Goal: Task Accomplishment & Management: Manage account settings

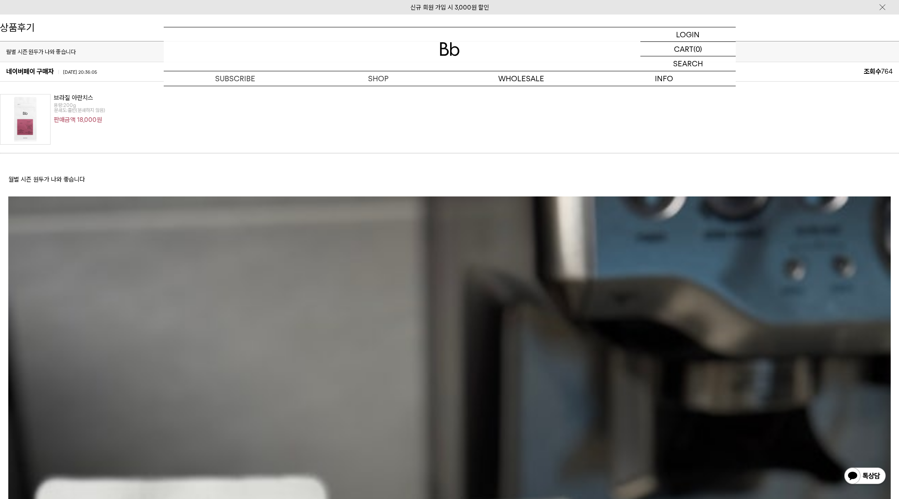
click at [27, 129] on img at bounding box center [25, 119] width 51 height 51
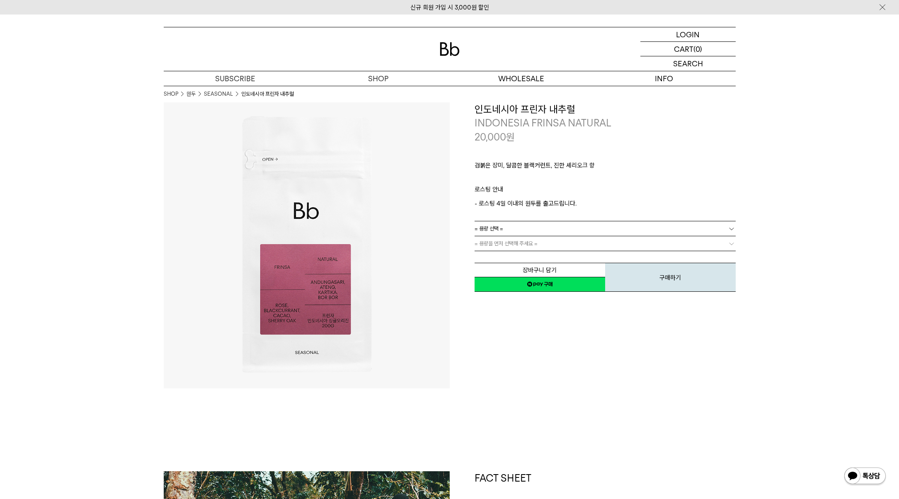
click at [222, 92] on link "SEASONAL" at bounding box center [218, 94] width 29 height 8
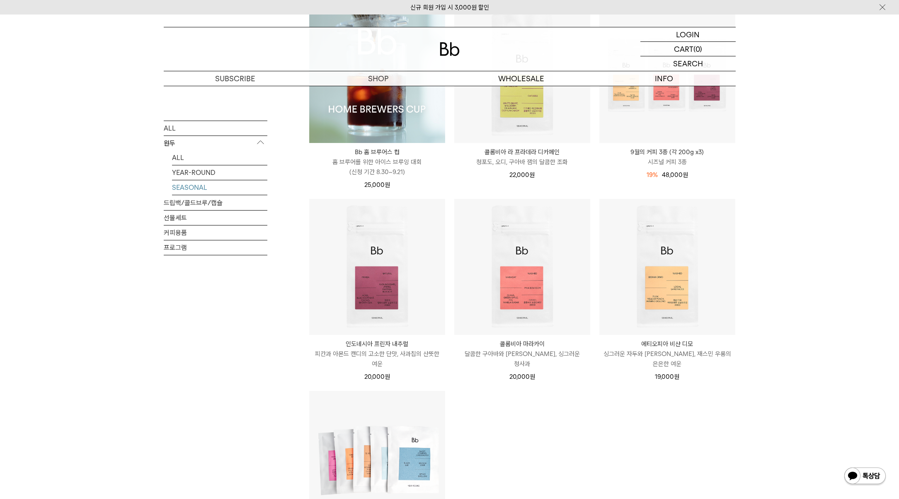
scroll to position [154, 0]
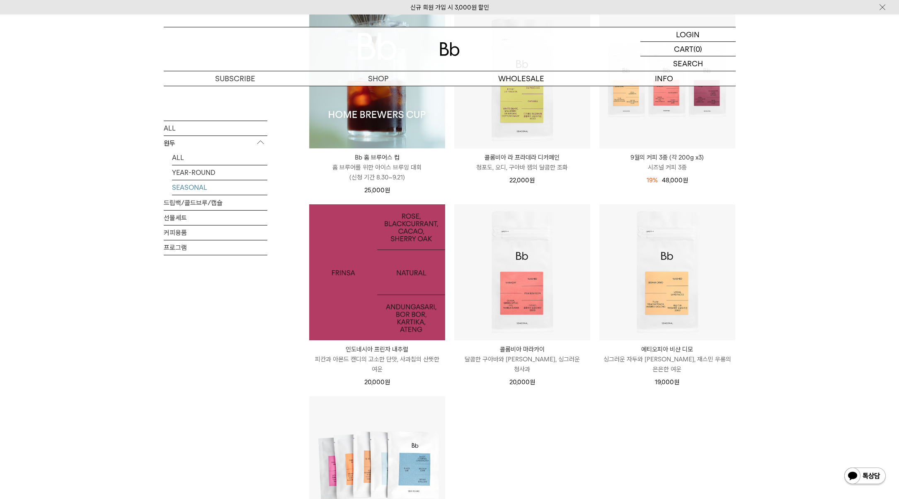
click at [389, 263] on img at bounding box center [377, 272] width 136 height 136
click at [390, 279] on img at bounding box center [377, 272] width 136 height 136
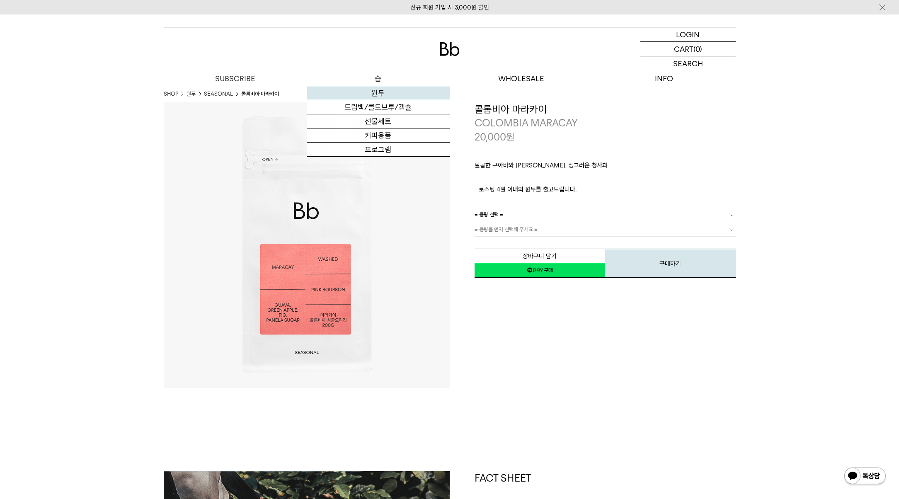
click at [373, 92] on link "원두" at bounding box center [378, 93] width 143 height 14
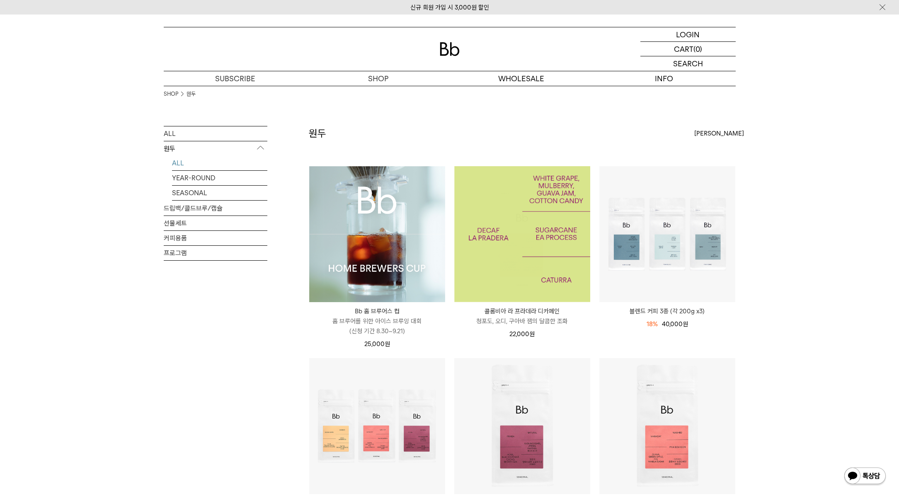
click at [531, 227] on img at bounding box center [522, 234] width 136 height 136
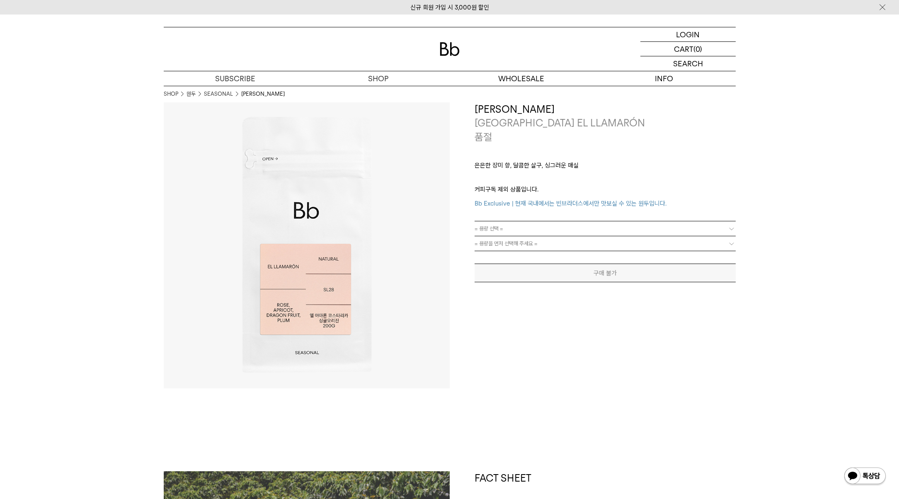
click at [224, 95] on link "SEASONAL" at bounding box center [218, 94] width 29 height 8
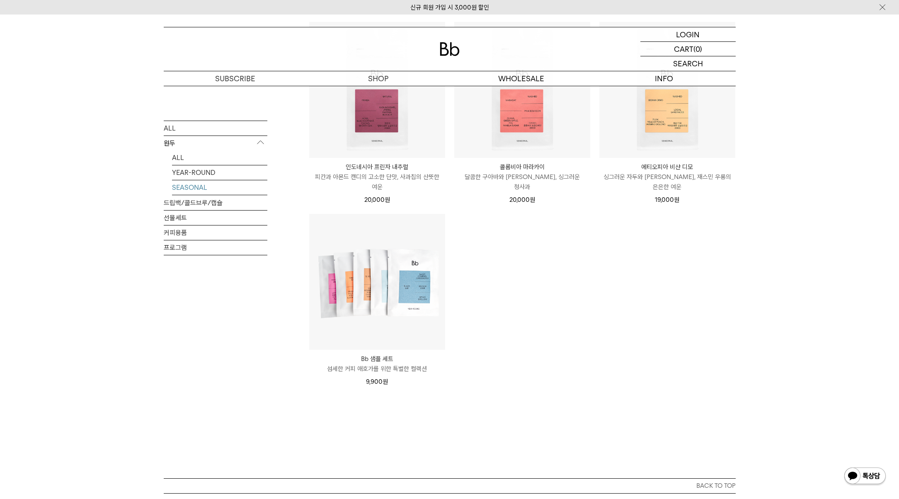
scroll to position [290, 0]
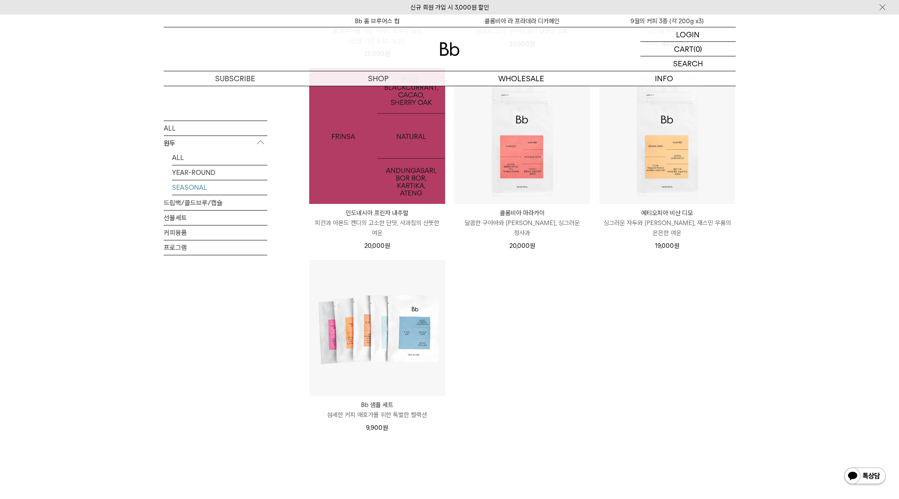
click at [389, 161] on img at bounding box center [377, 136] width 136 height 136
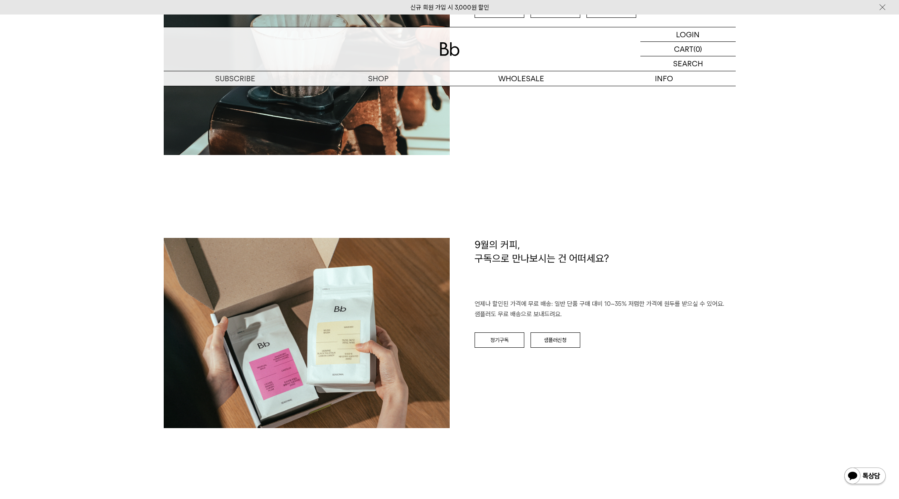
scroll to position [1323, 0]
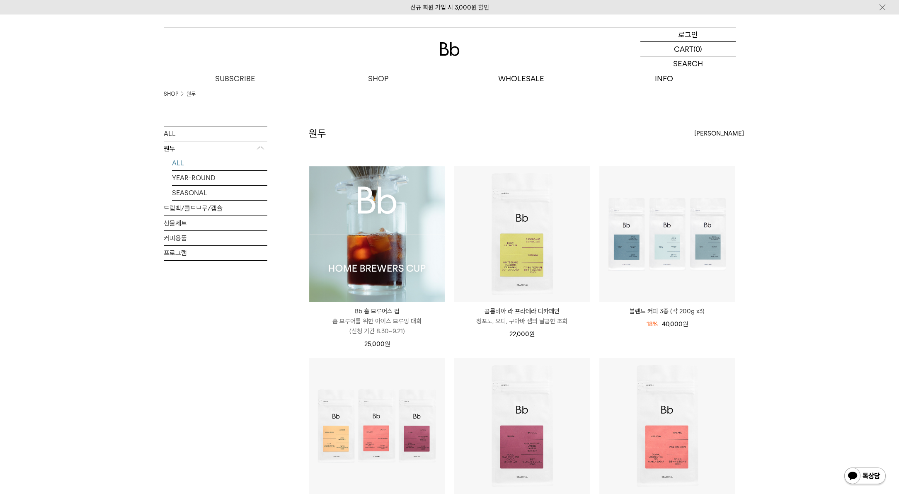
click at [683, 34] on p "로그인" at bounding box center [688, 34] width 20 height 14
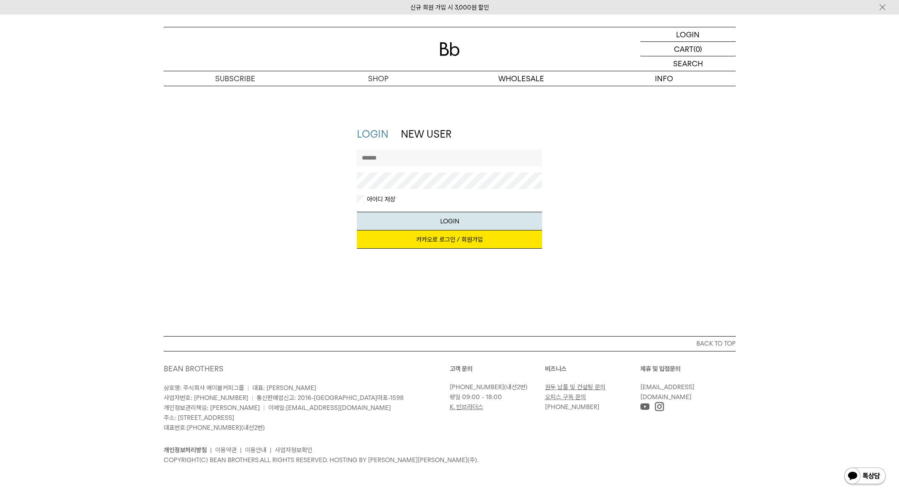
click at [464, 239] on link "카카오로 로그인 / 회원가입" at bounding box center [449, 240] width 185 height 18
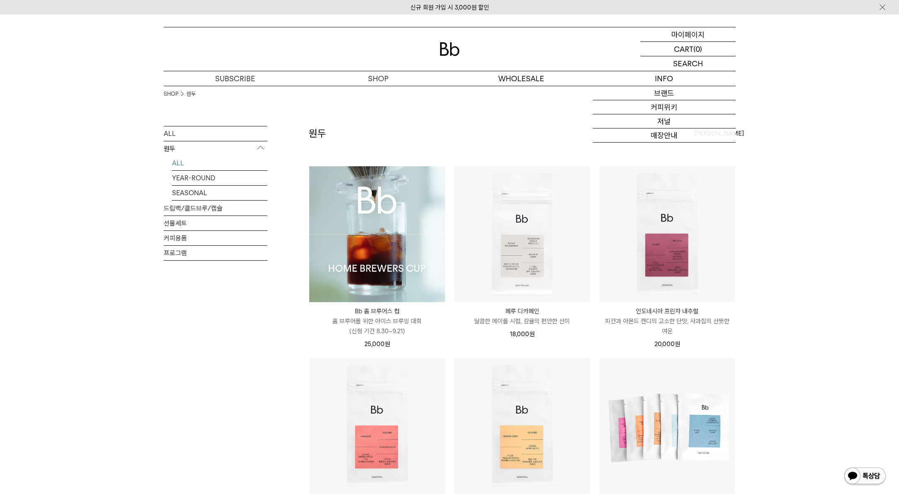
click at [702, 34] on p "마이페이지" at bounding box center [688, 34] width 33 height 14
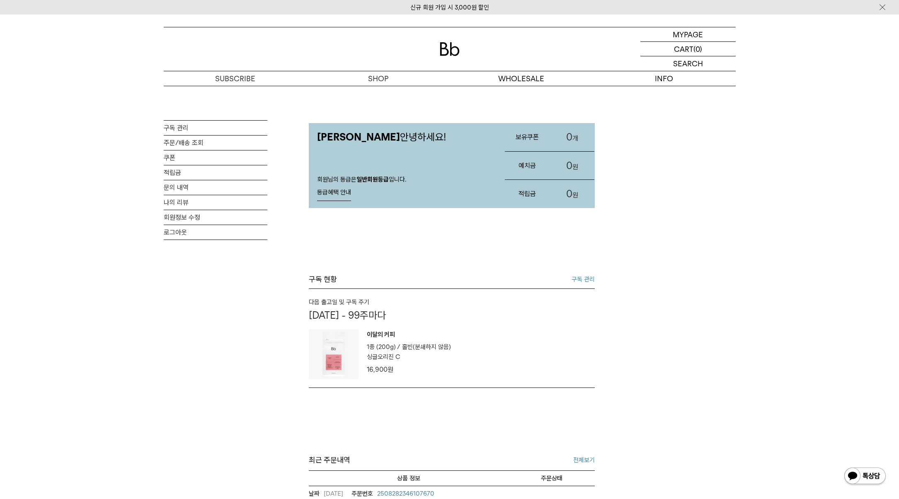
scroll to position [138, 0]
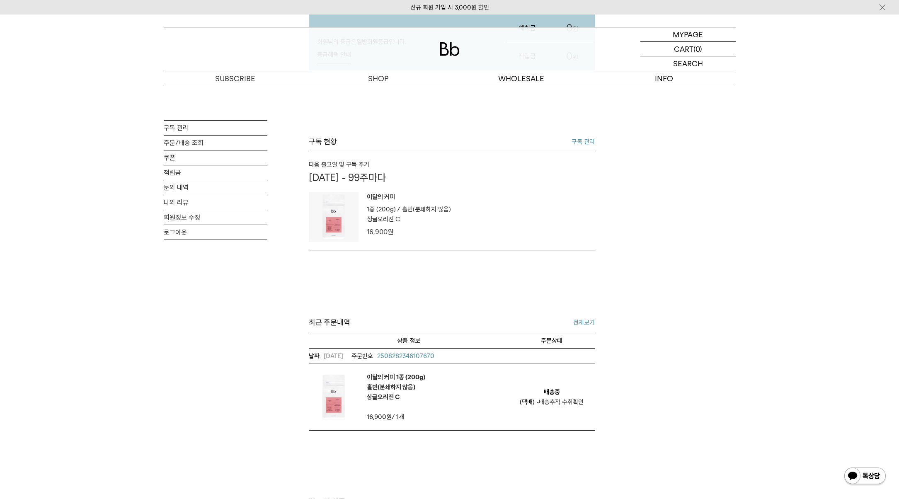
click at [575, 403] on span "수취확인" at bounding box center [573, 401] width 22 height 7
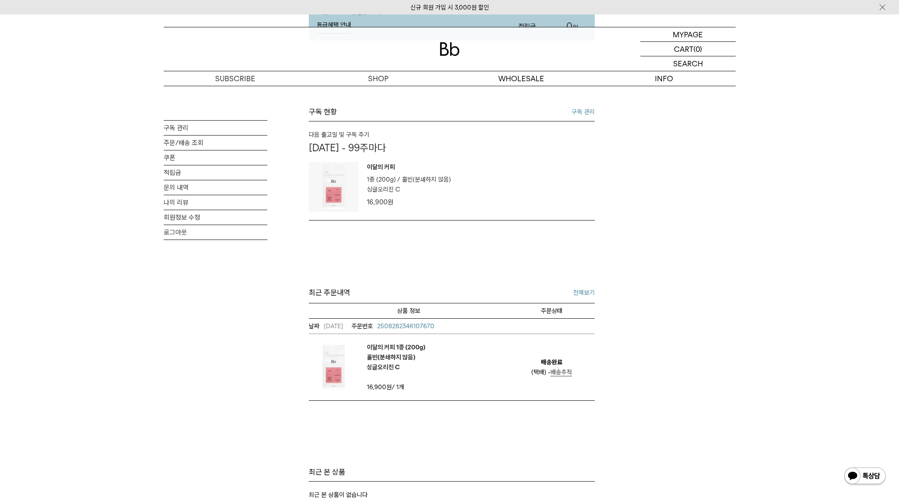
scroll to position [199, 0]
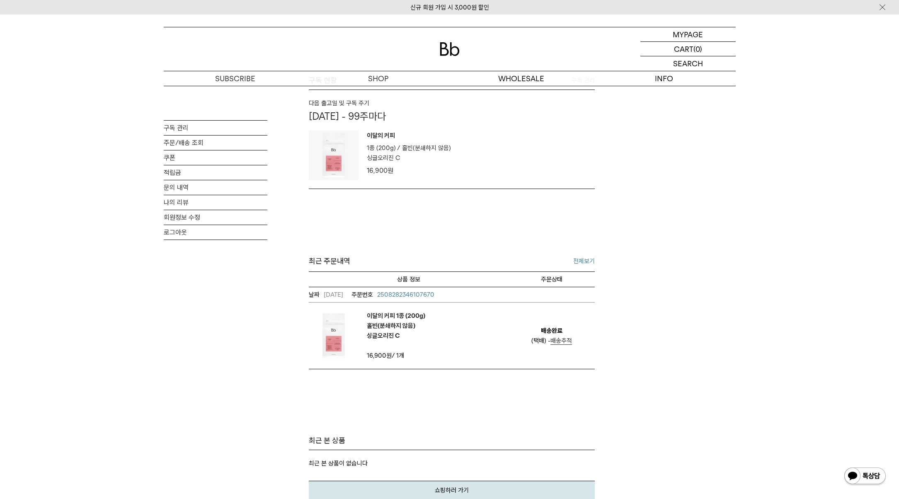
click at [401, 319] on em "이달의 커피 1종 (200g) 홀빈(분쇄하지 않음) 싱글오리진 C" at bounding box center [396, 326] width 58 height 30
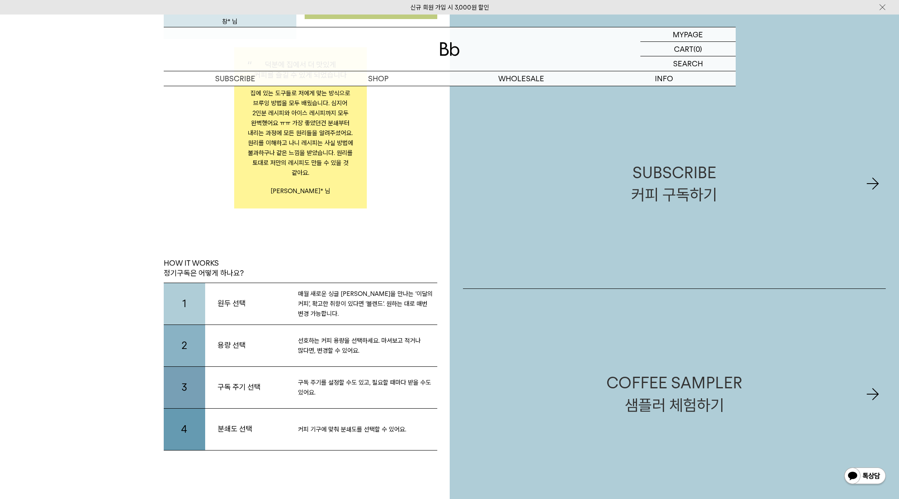
scroll to position [1855, 0]
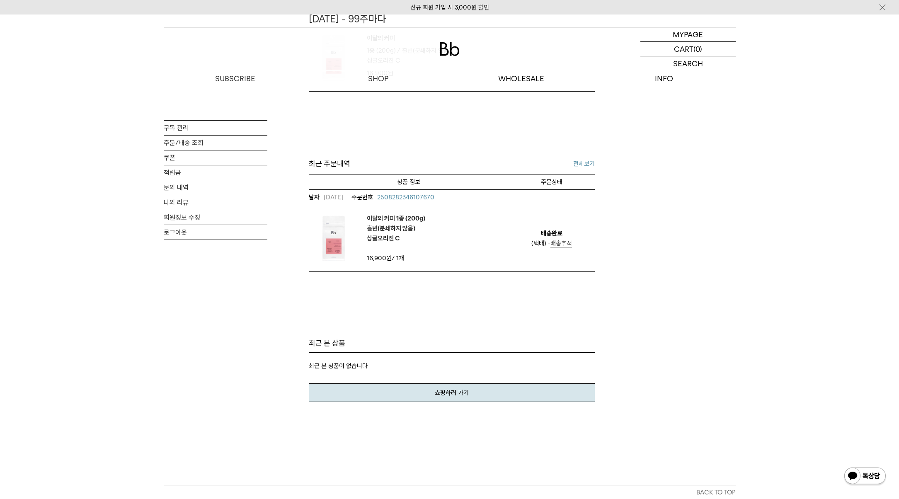
scroll to position [247, 0]
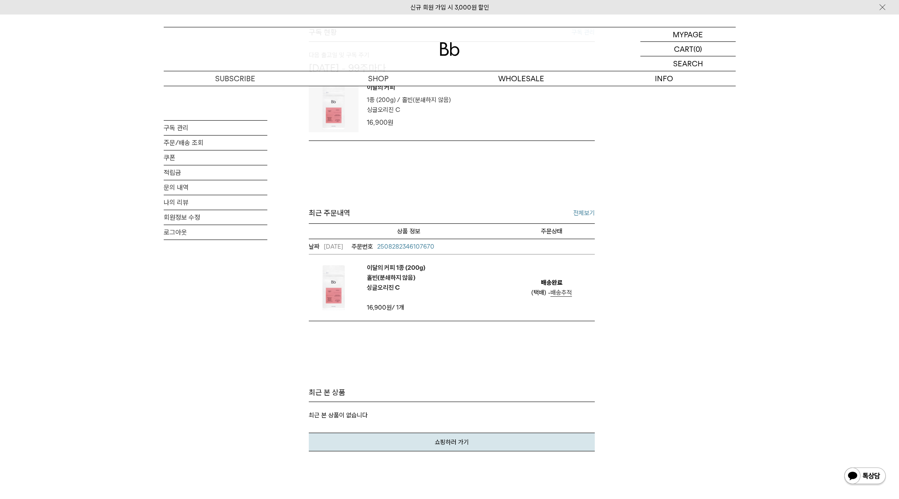
click at [418, 247] on span "2508282346107670" at bounding box center [405, 246] width 57 height 7
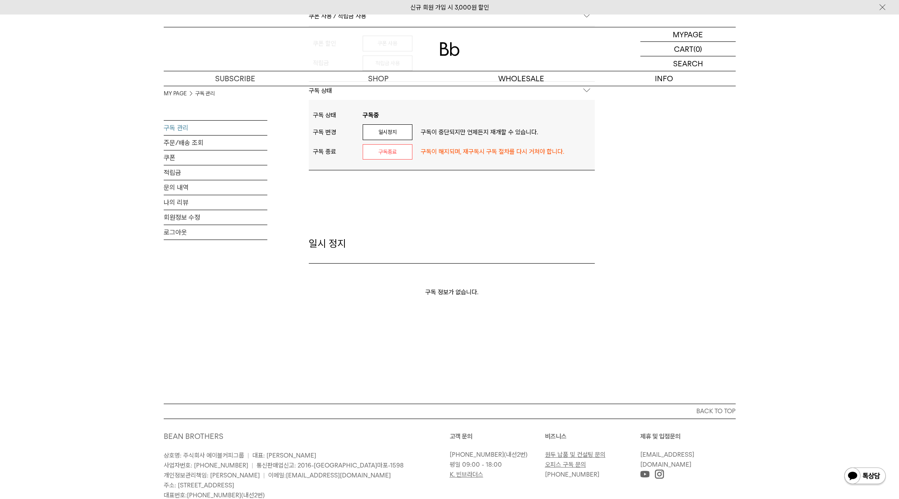
scroll to position [372, 0]
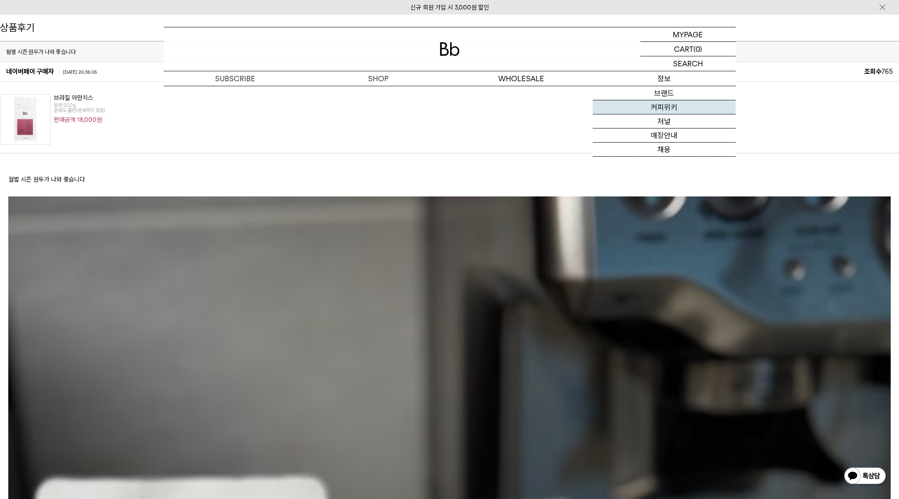
click at [676, 106] on link "커피위키" at bounding box center [664, 107] width 143 height 14
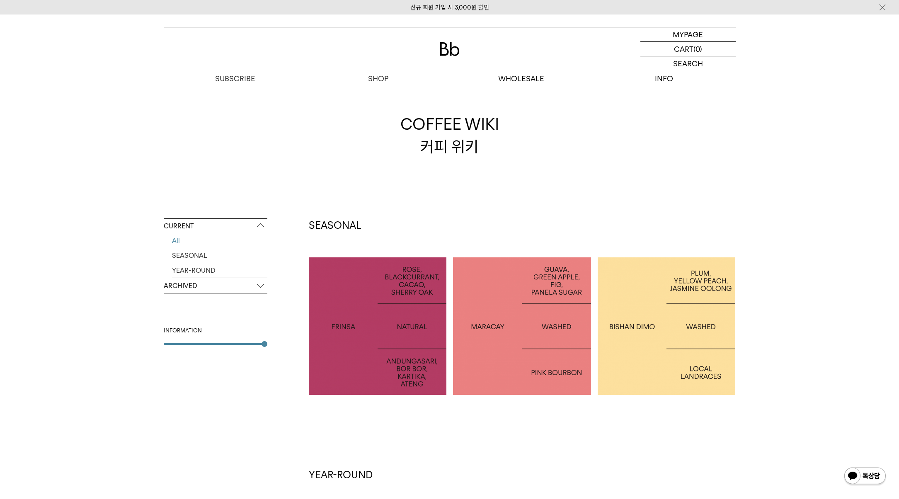
click at [245, 286] on p "ARCHIVED" at bounding box center [216, 286] width 104 height 15
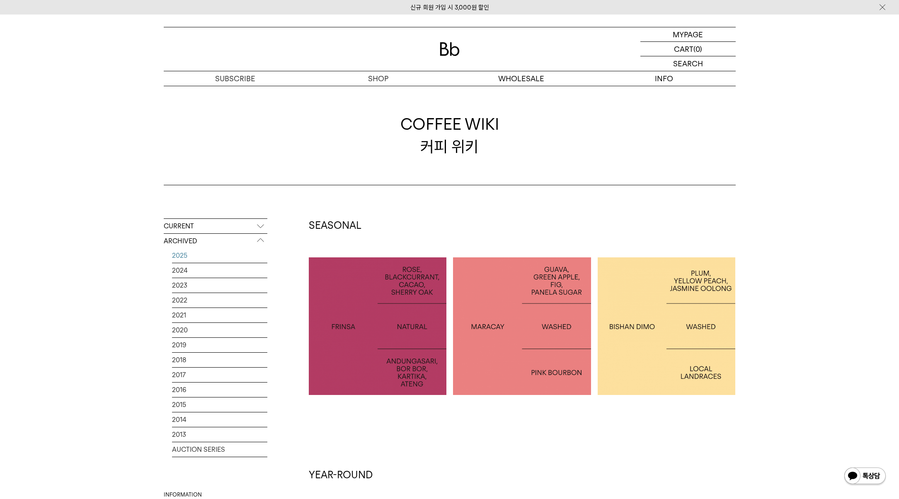
click at [227, 258] on link "2025" at bounding box center [219, 255] width 95 height 15
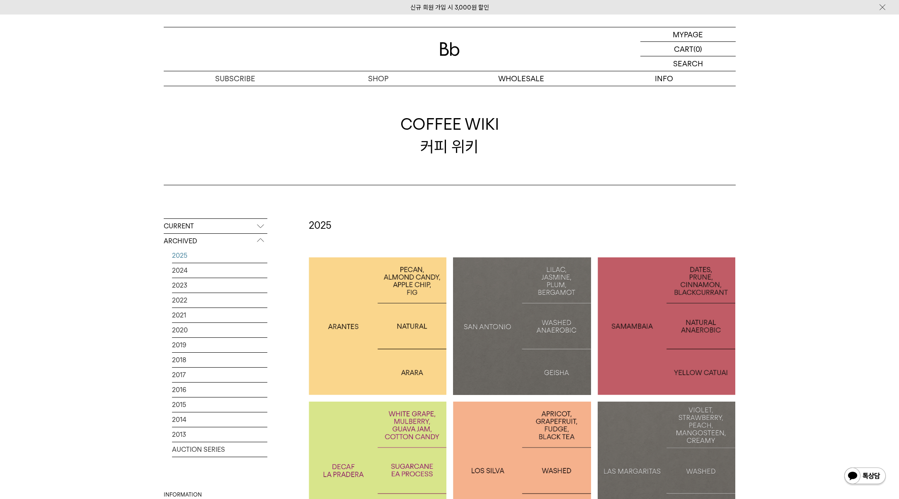
click at [391, 335] on div at bounding box center [378, 326] width 138 height 138
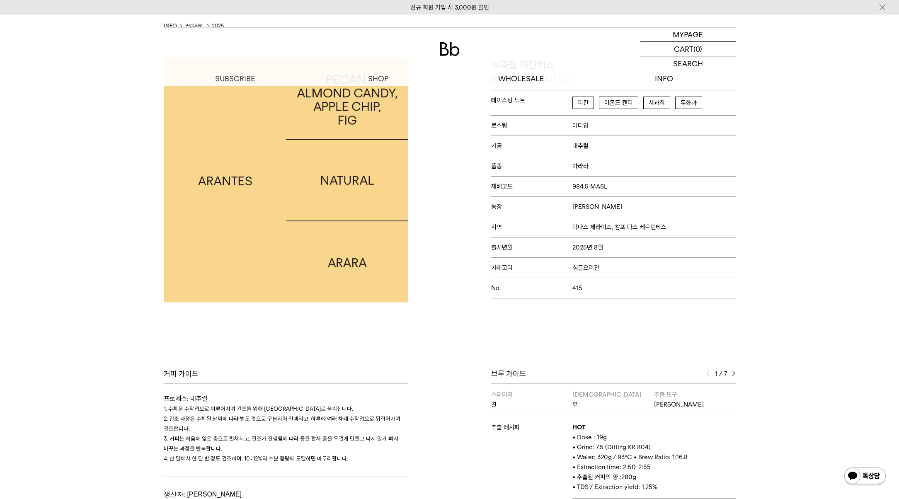
scroll to position [216, 0]
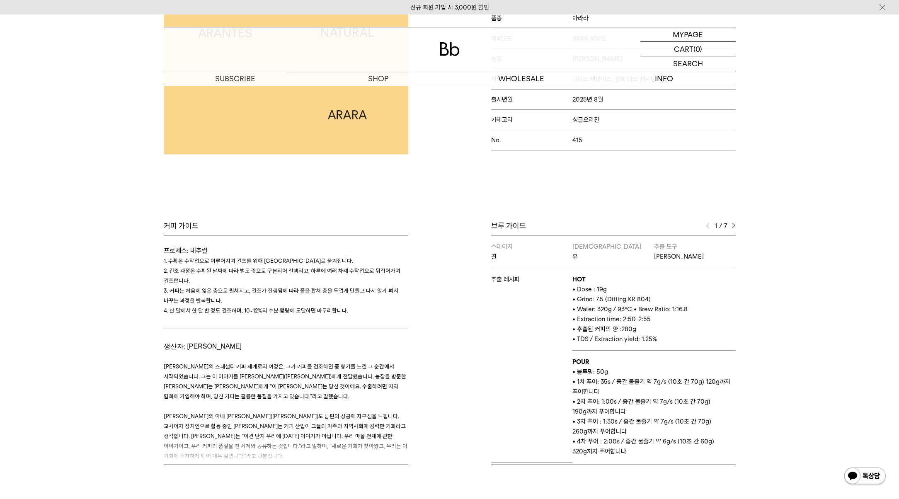
click at [734, 223] on img at bounding box center [734, 226] width 4 height 6
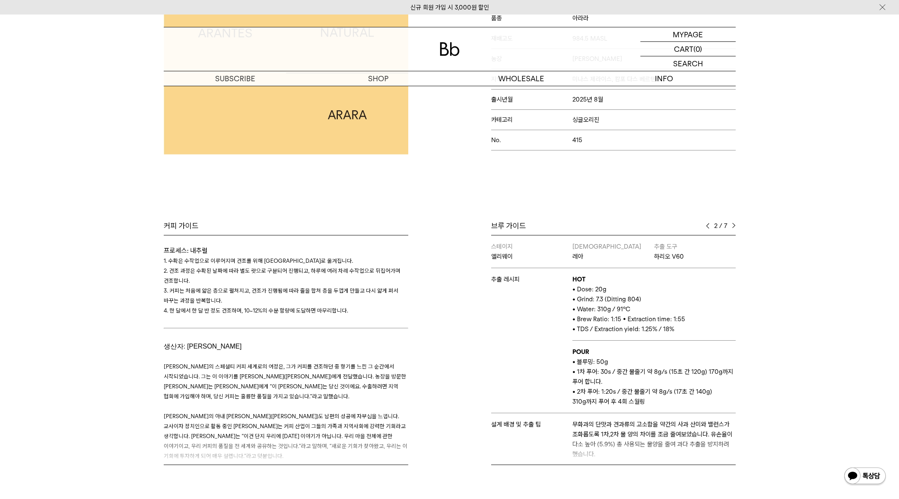
click at [708, 226] on img at bounding box center [708, 226] width 4 height 6
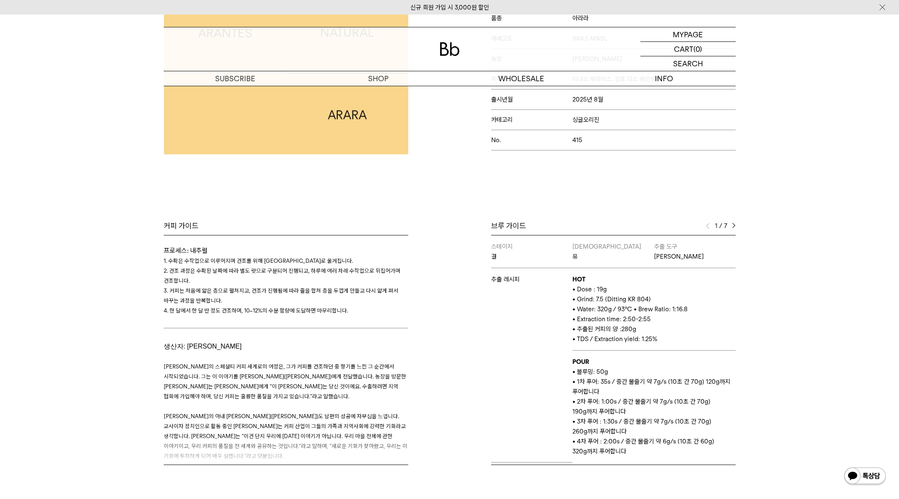
click at [736, 226] on div "브루 가이드 1 / 7 스테이지 결 바리스타 유 추출 도구 칼리타 웨이브 추출 레시피 HOT • Dose : 19g • Grind: 7.5 (…" at bounding box center [595, 343] width 290 height 244
click at [735, 226] on img at bounding box center [734, 226] width 4 height 6
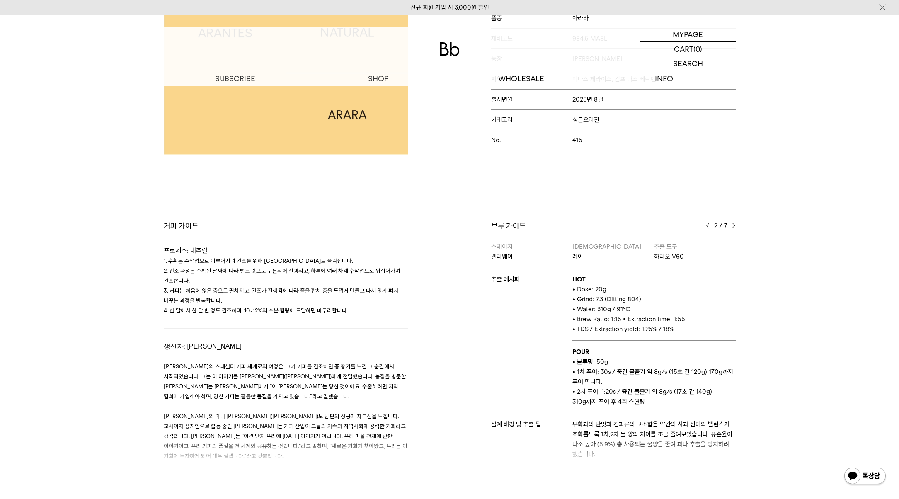
click at [734, 224] on img at bounding box center [734, 226] width 4 height 6
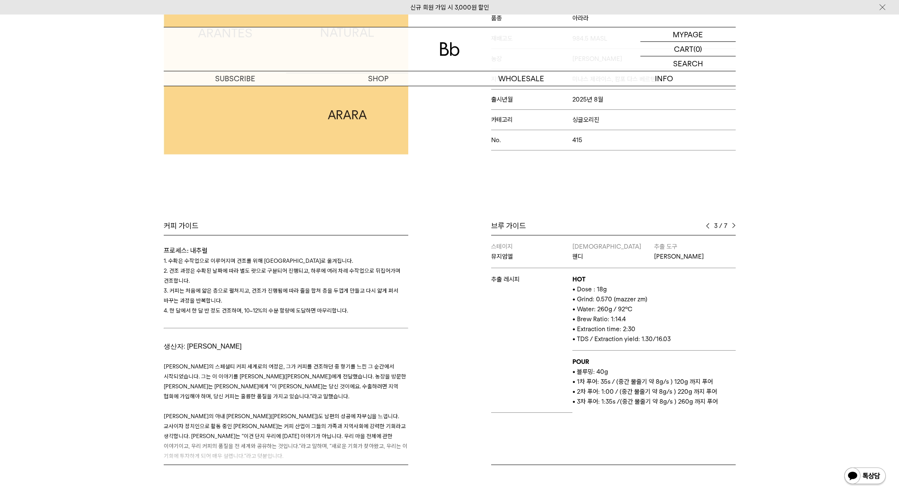
click at [734, 224] on img at bounding box center [734, 226] width 4 height 6
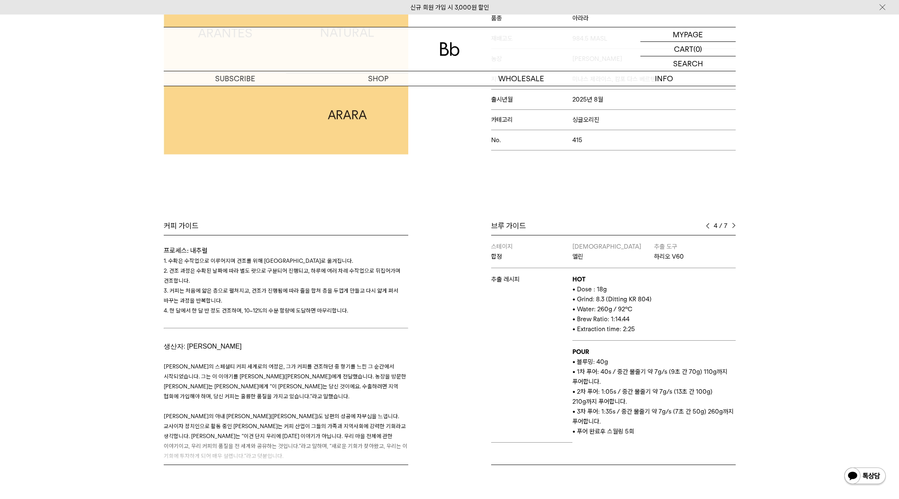
click at [734, 225] on img at bounding box center [734, 226] width 4 height 6
click at [735, 225] on img at bounding box center [734, 226] width 4 height 6
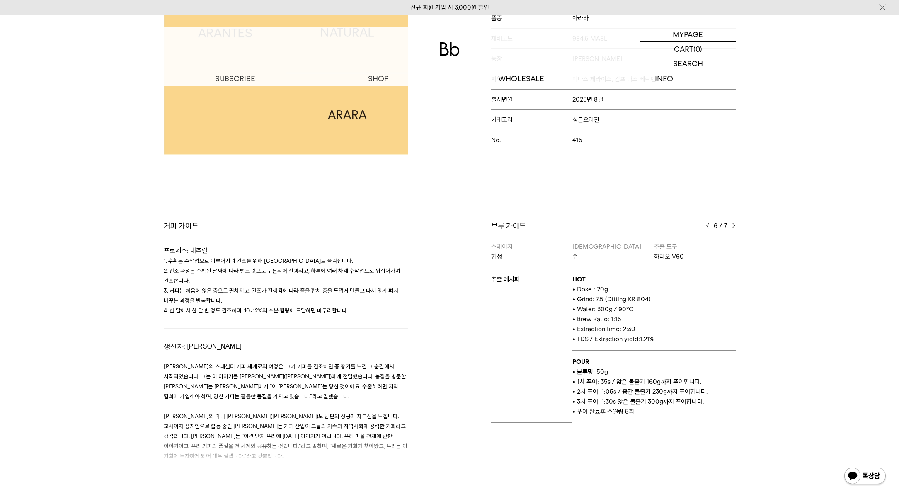
click at [735, 225] on img at bounding box center [734, 226] width 4 height 6
click at [708, 225] on img at bounding box center [708, 226] width 4 height 6
click at [709, 225] on img at bounding box center [708, 226] width 4 height 6
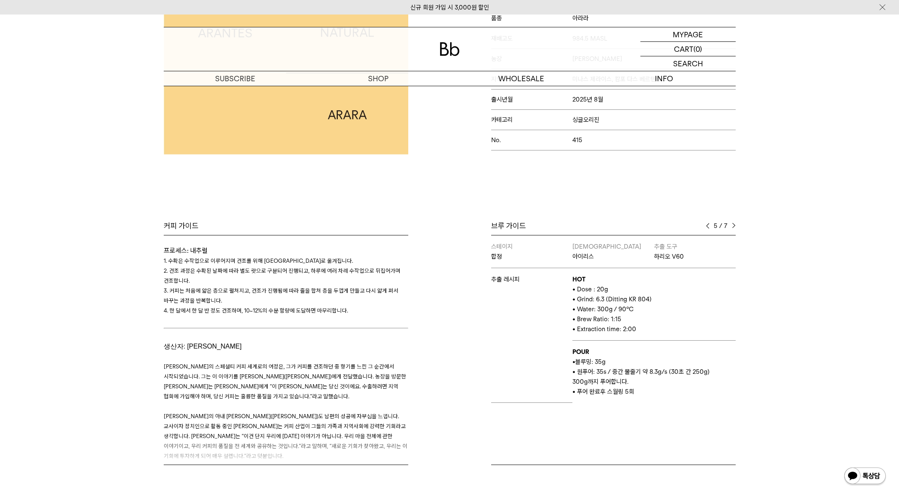
click at [709, 225] on img at bounding box center [708, 226] width 4 height 6
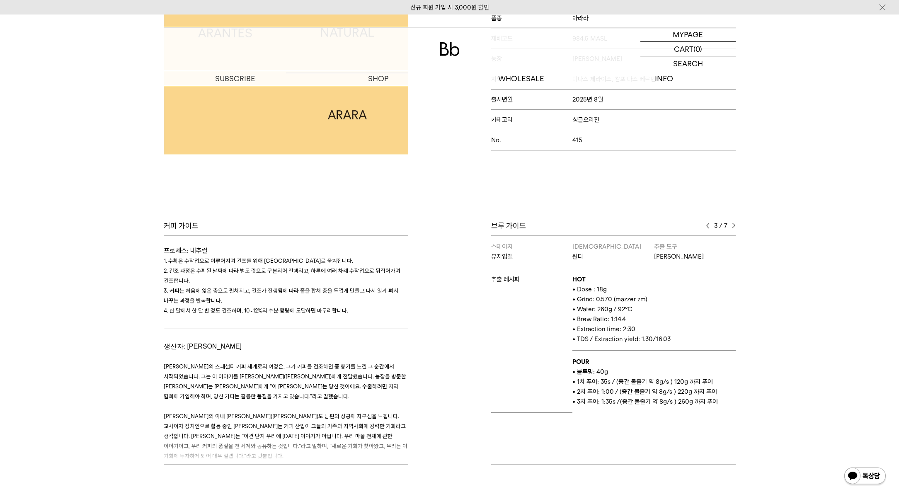
click at [709, 225] on img at bounding box center [708, 226] width 4 height 6
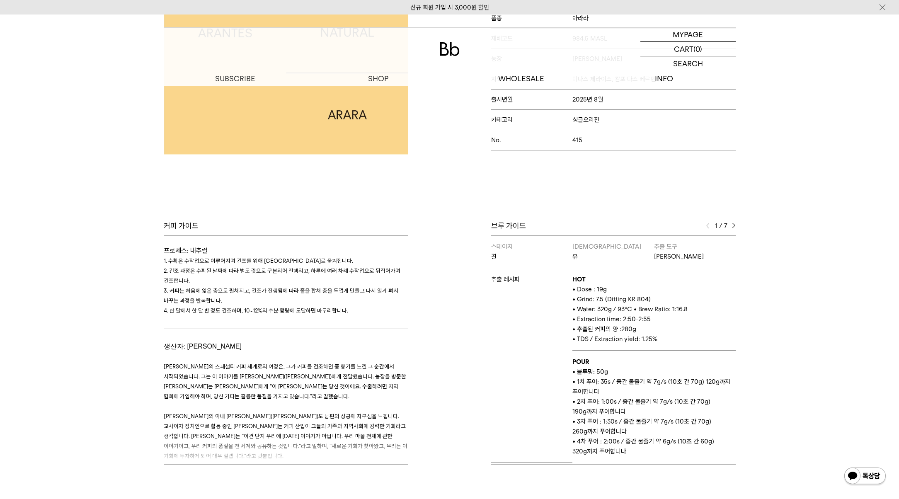
click at [734, 226] on img at bounding box center [734, 226] width 4 height 6
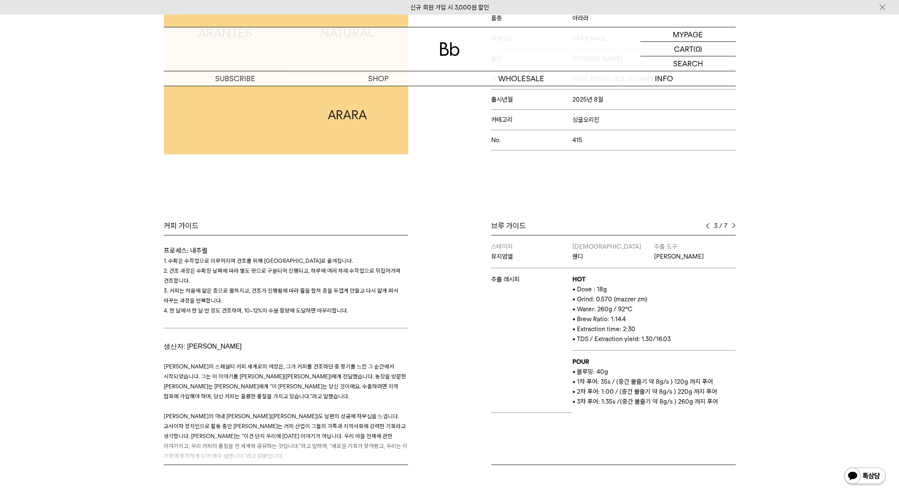
click at [734, 226] on img at bounding box center [734, 226] width 4 height 6
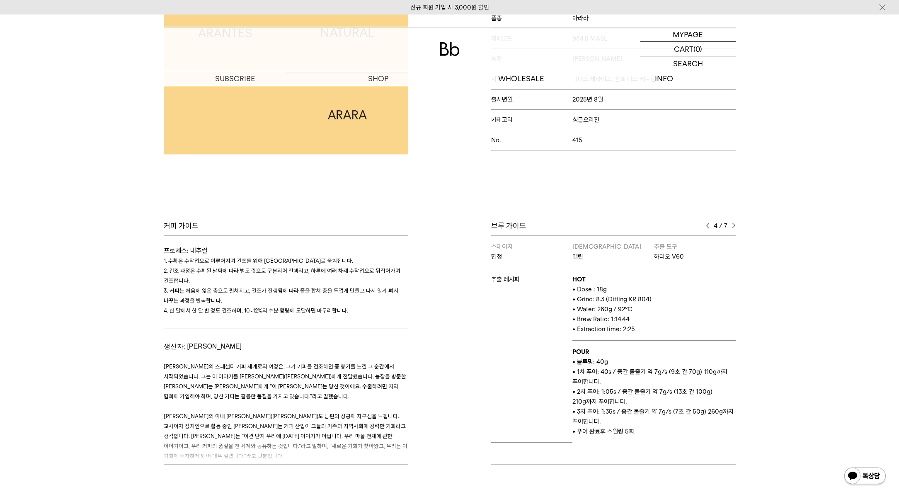
click at [734, 226] on img at bounding box center [734, 226] width 4 height 6
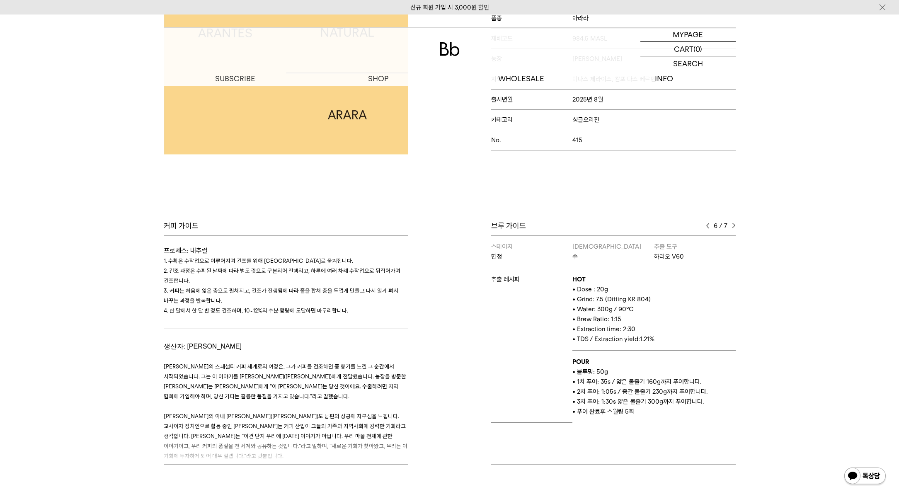
click at [734, 226] on img at bounding box center [734, 226] width 4 height 6
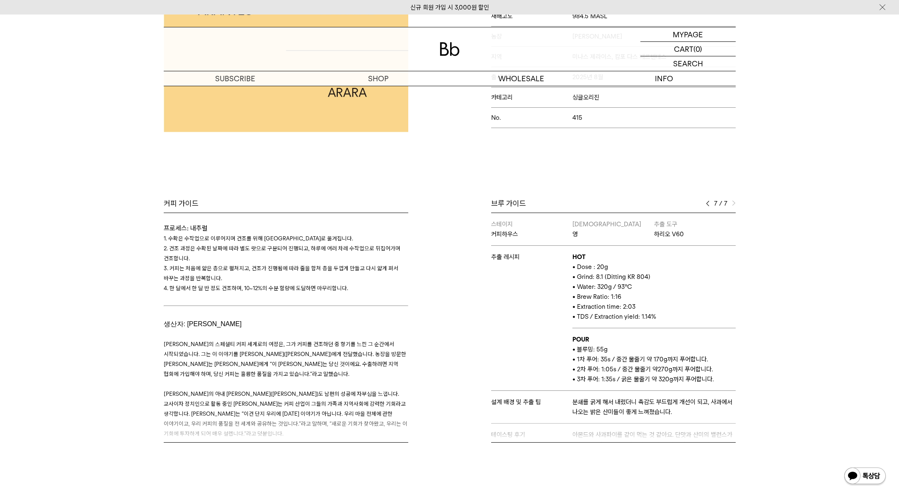
scroll to position [185, 0]
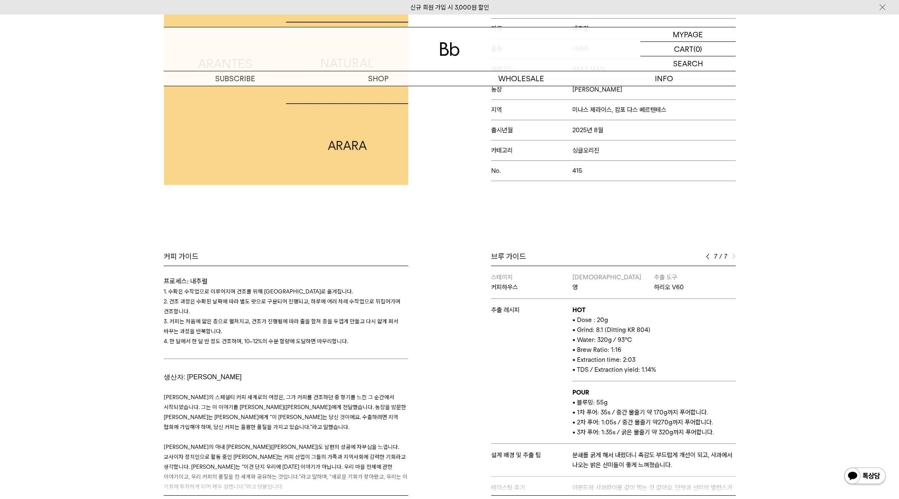
click at [708, 257] on img at bounding box center [708, 257] width 4 height 6
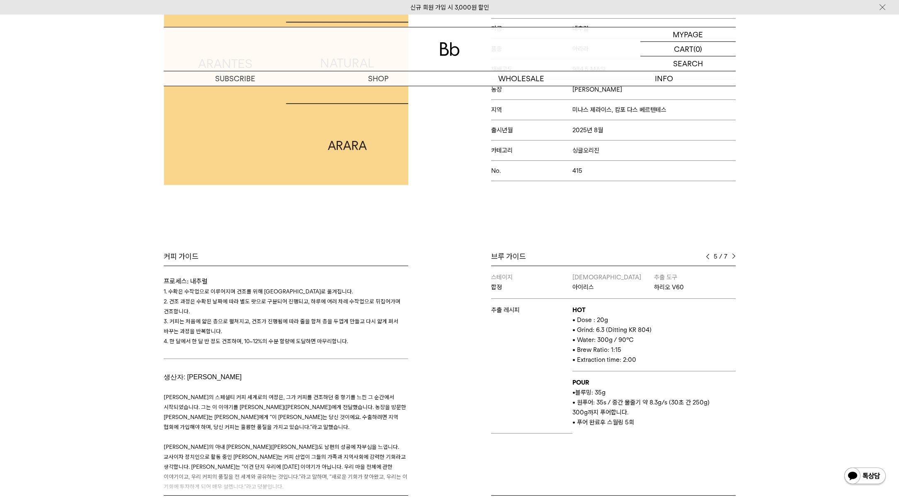
click at [708, 257] on img at bounding box center [708, 257] width 4 height 6
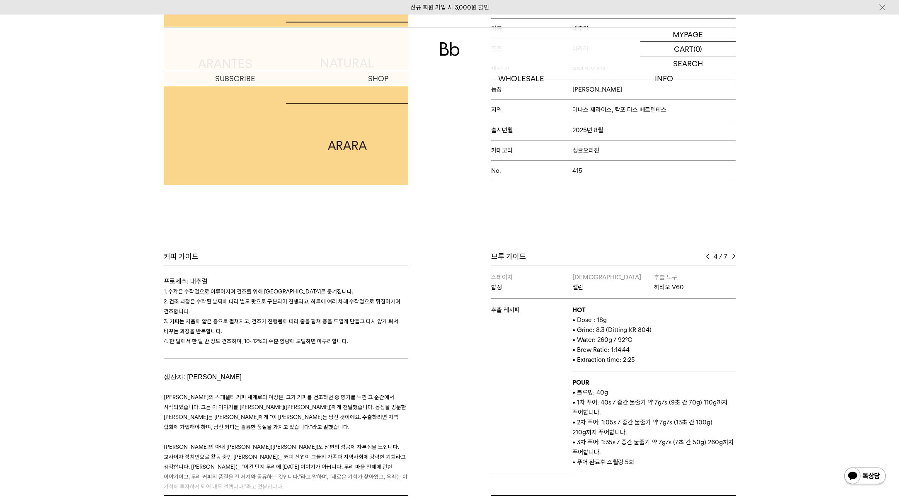
click at [708, 257] on img at bounding box center [708, 257] width 4 height 6
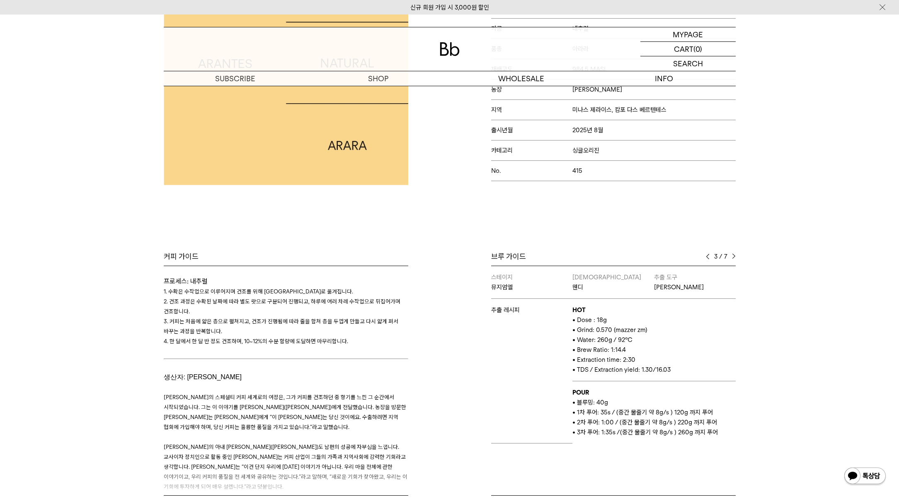
click at [708, 257] on img at bounding box center [708, 257] width 4 height 6
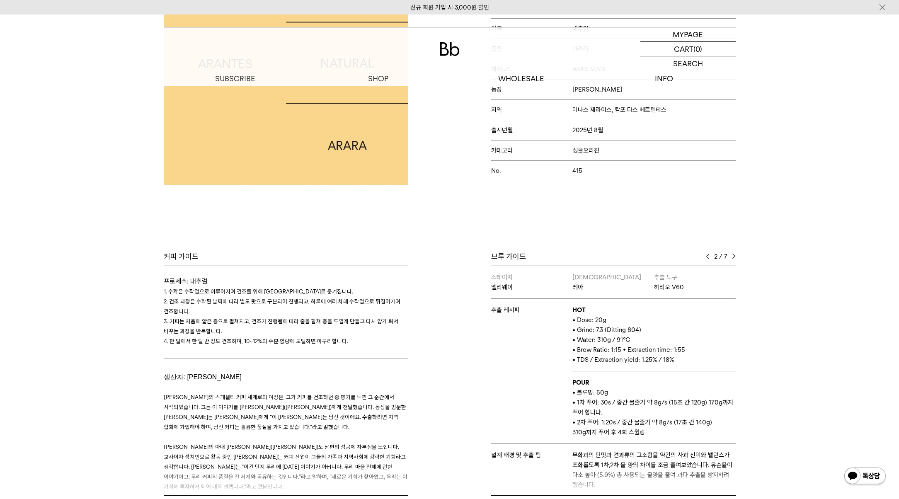
click at [708, 257] on img at bounding box center [708, 257] width 4 height 6
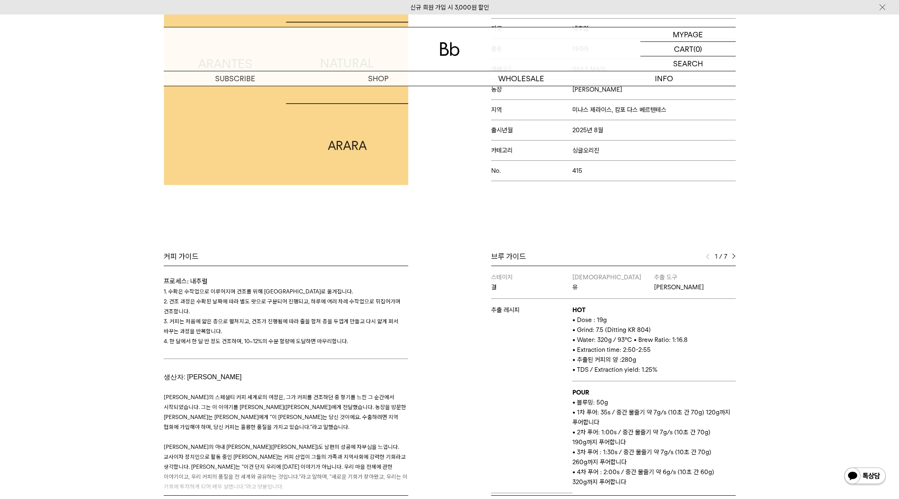
click at [733, 257] on img at bounding box center [734, 257] width 4 height 6
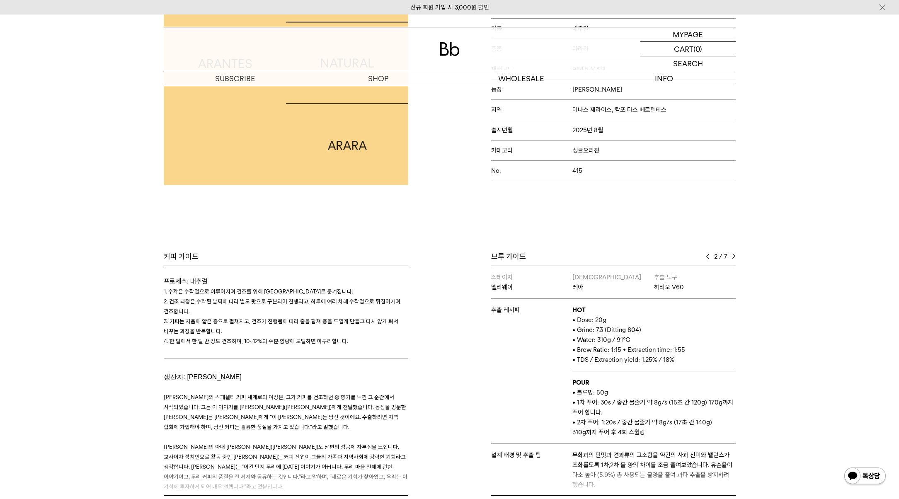
click at [734, 256] on img at bounding box center [734, 257] width 4 height 6
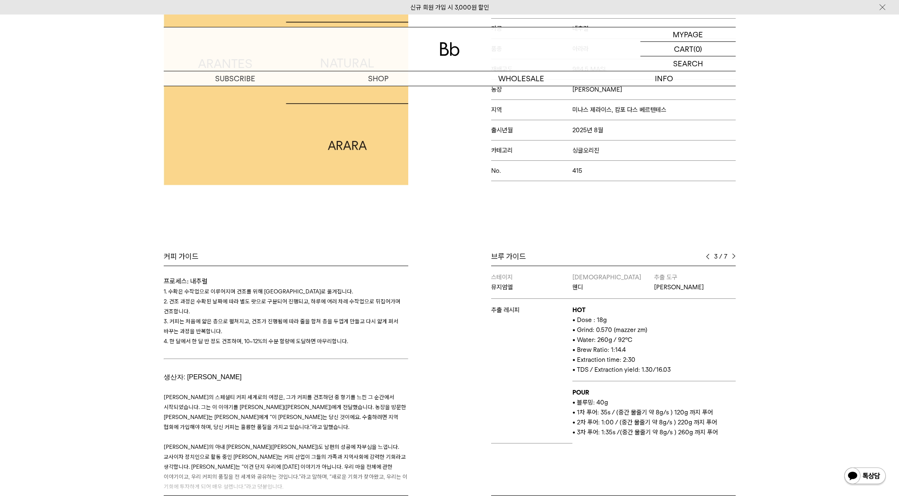
click at [708, 257] on img at bounding box center [708, 257] width 4 height 6
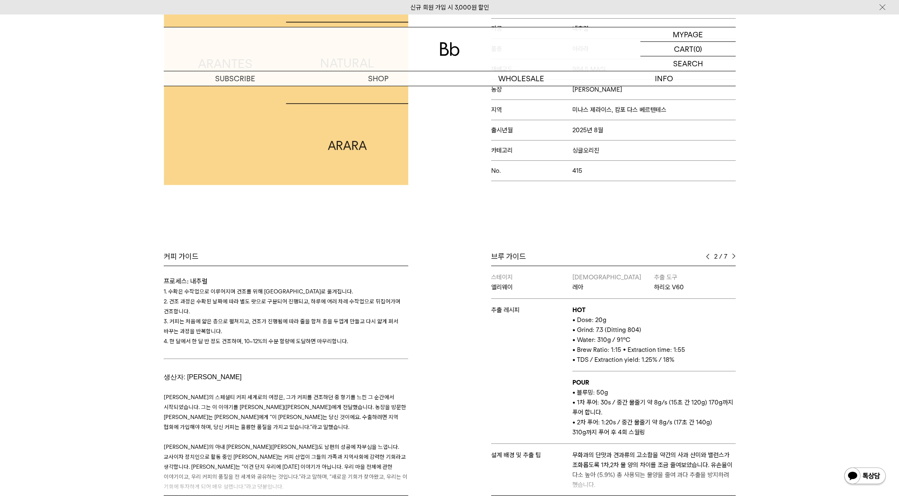
click at [708, 257] on img at bounding box center [708, 257] width 4 height 6
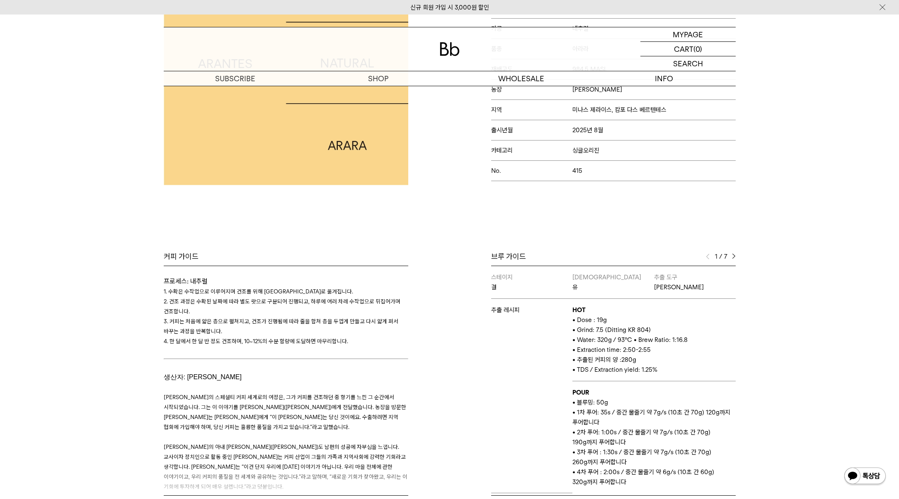
click at [708, 257] on img at bounding box center [708, 257] width 4 height 6
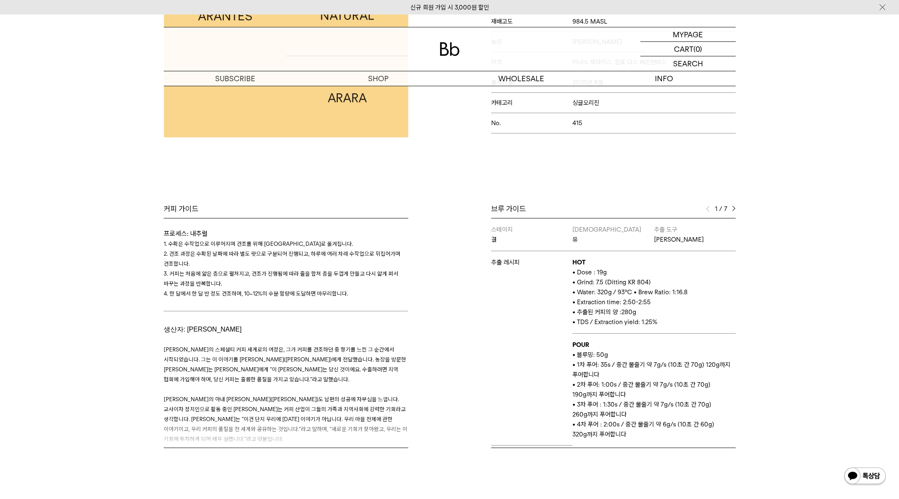
scroll to position [254, 0]
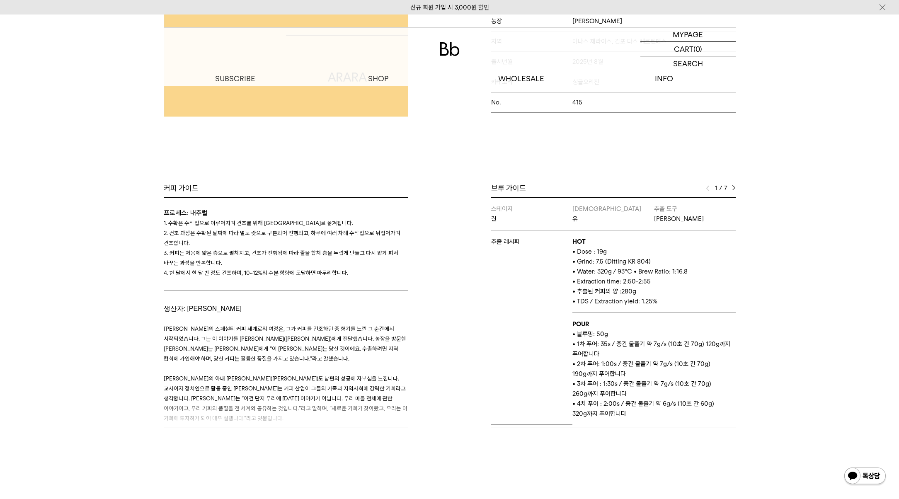
click at [734, 187] on img at bounding box center [734, 188] width 4 height 6
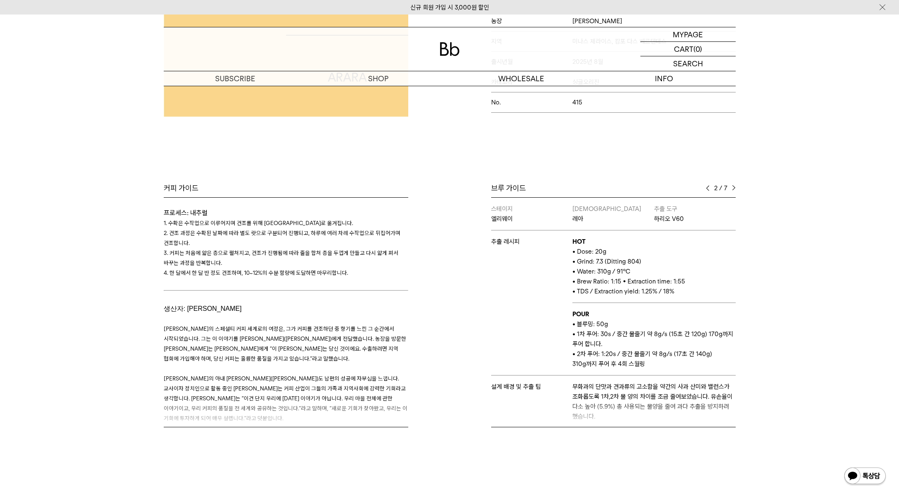
click at [733, 188] on img at bounding box center [734, 188] width 4 height 6
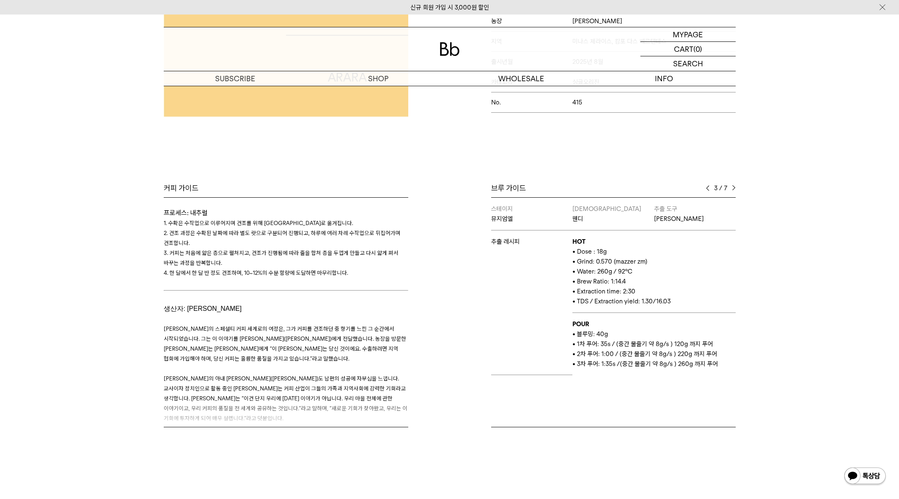
click at [733, 188] on img at bounding box center [734, 188] width 4 height 6
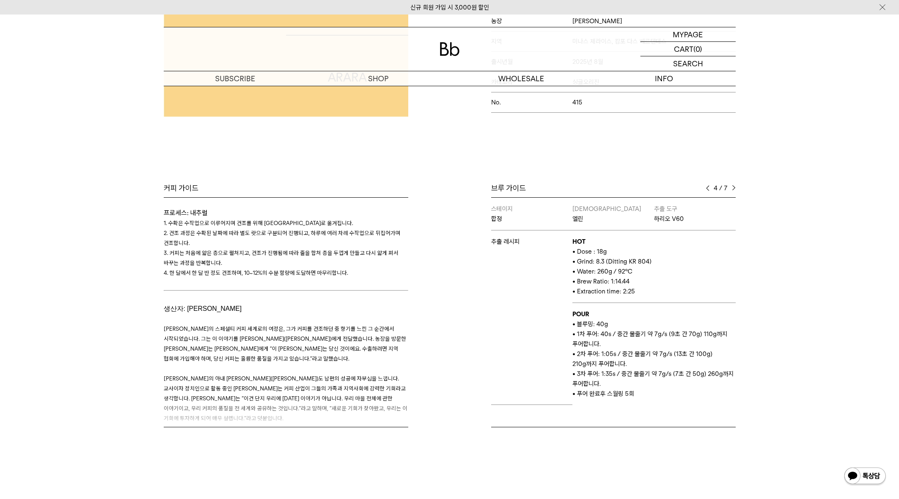
click at [733, 188] on img at bounding box center [734, 188] width 4 height 6
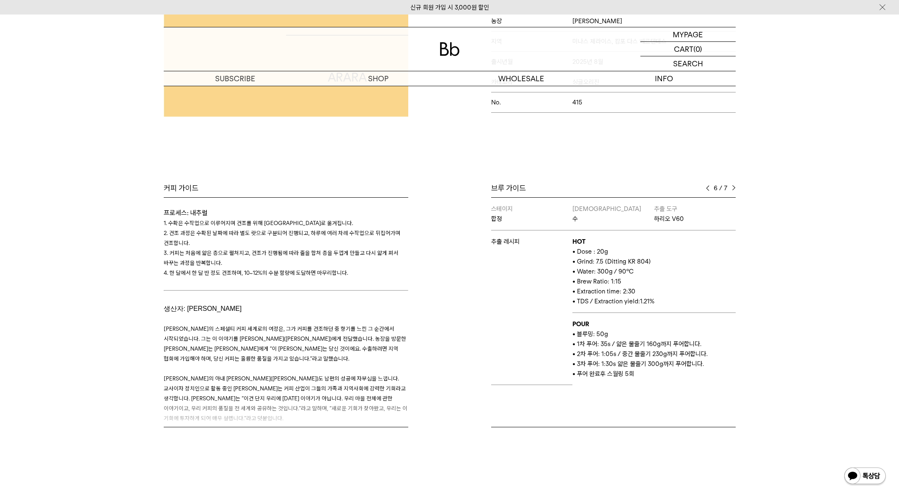
click at [733, 188] on img at bounding box center [734, 188] width 4 height 6
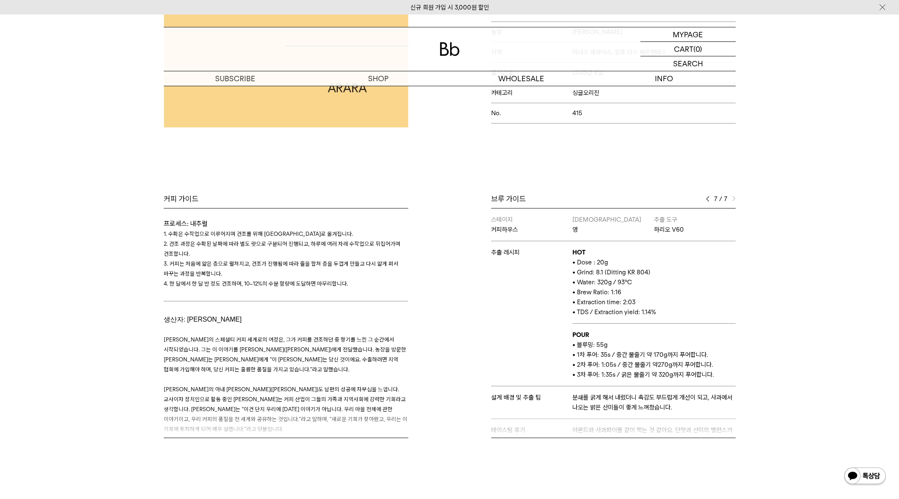
click at [708, 197] on img at bounding box center [708, 199] width 4 height 6
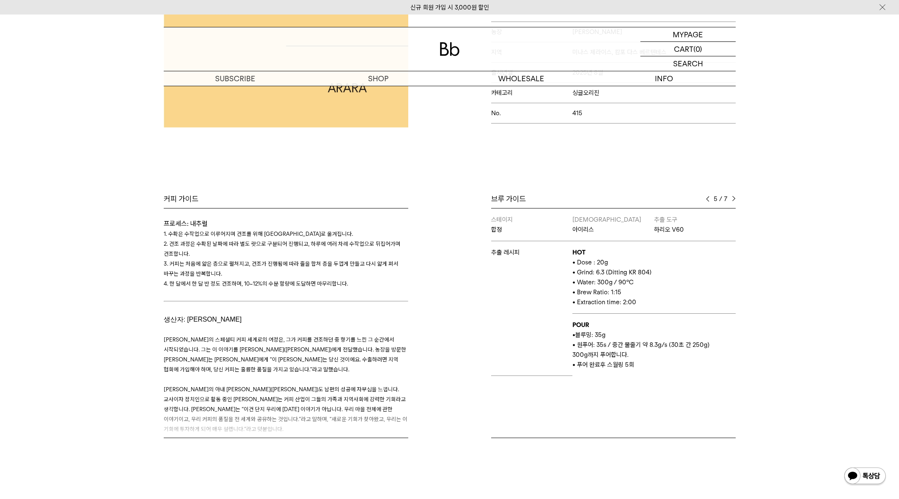
click at [708, 197] on img at bounding box center [708, 199] width 4 height 6
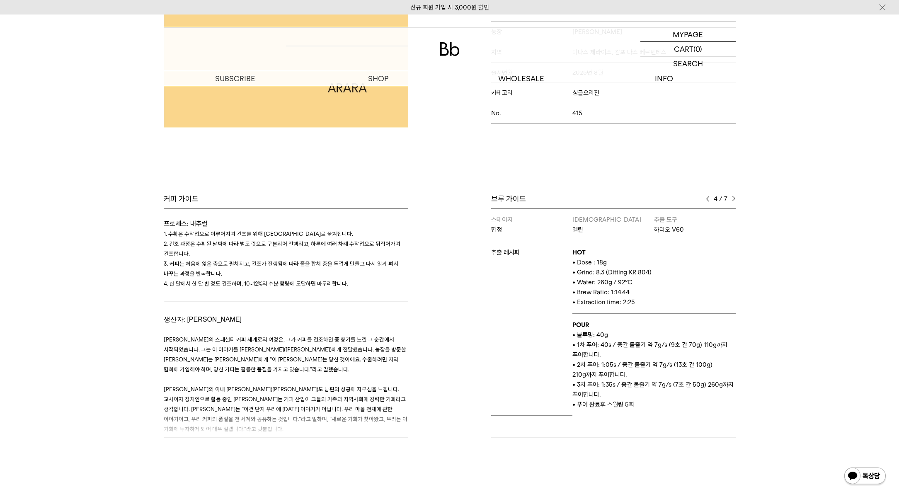
click at [708, 197] on img at bounding box center [708, 199] width 4 height 6
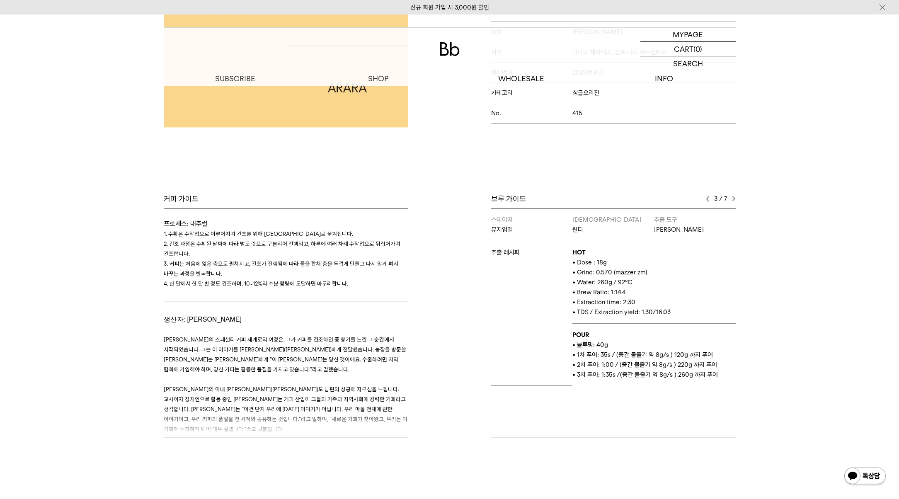
click at [708, 197] on img at bounding box center [708, 199] width 4 height 6
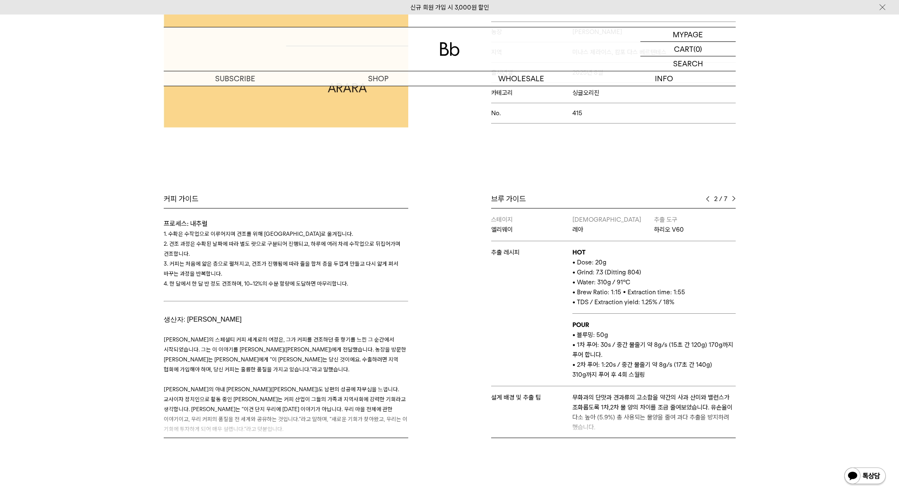
click at [708, 197] on img at bounding box center [708, 199] width 4 height 6
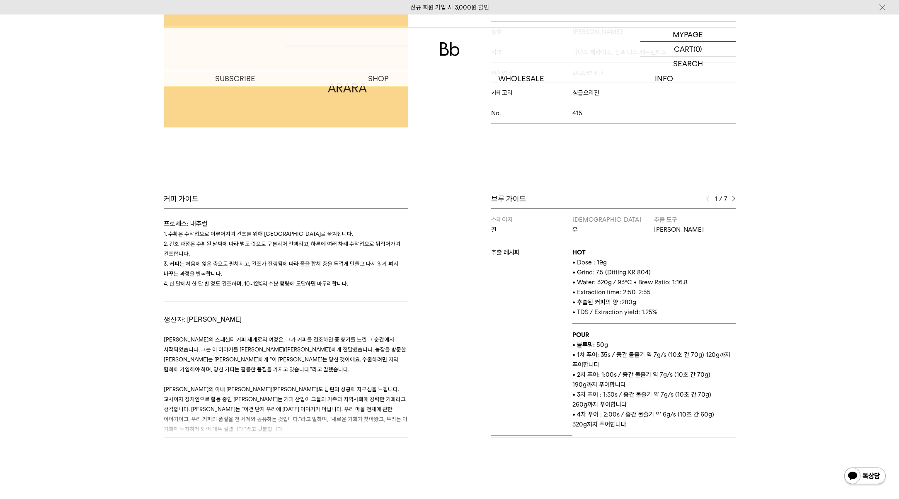
click at [733, 198] on img at bounding box center [734, 199] width 4 height 6
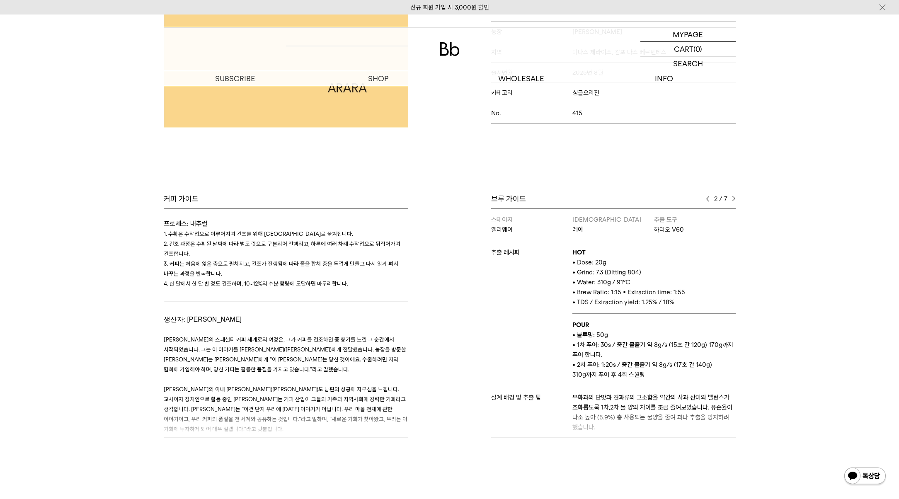
click at [709, 199] on img at bounding box center [708, 199] width 4 height 6
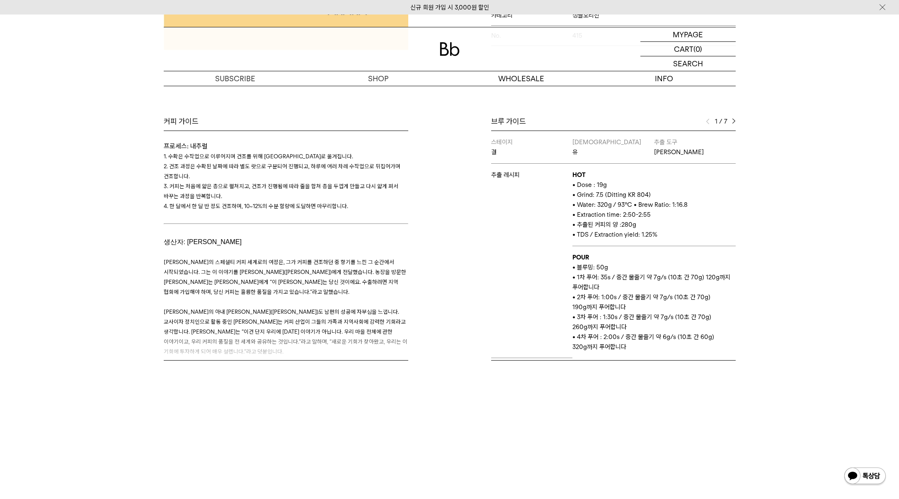
scroll to position [208, 0]
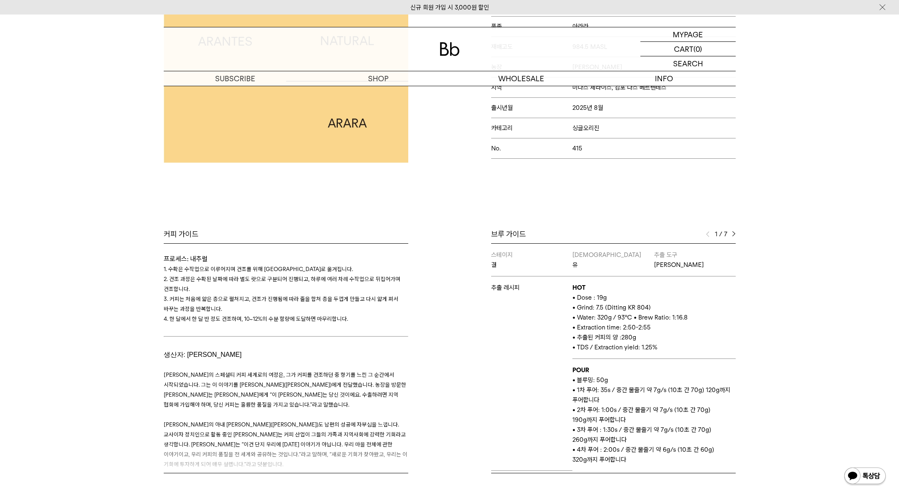
click at [733, 232] on img at bounding box center [734, 234] width 4 height 6
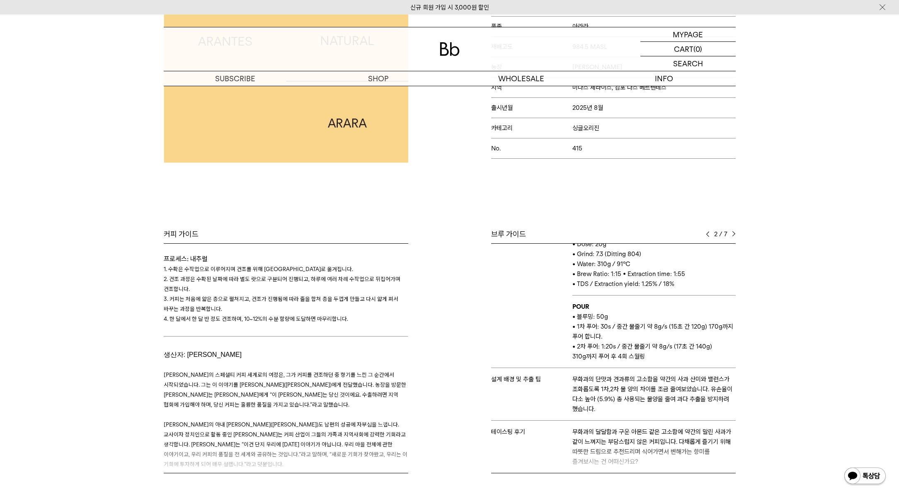
scroll to position [231, 0]
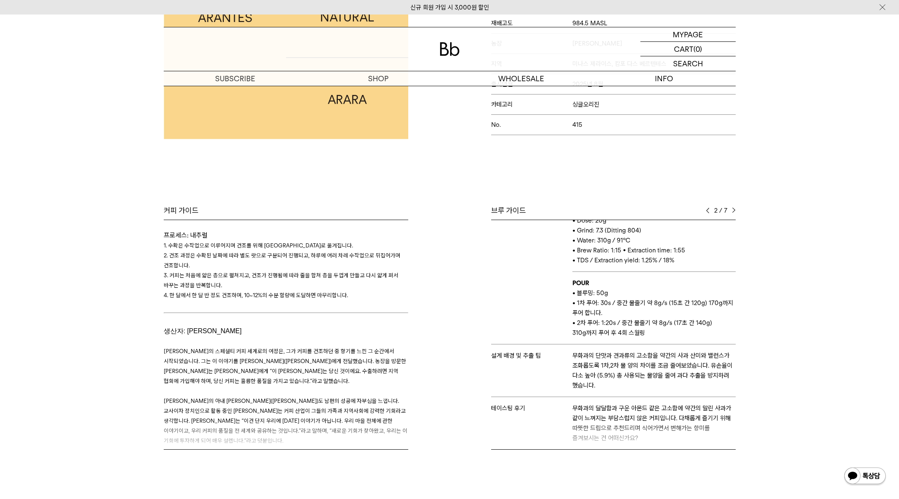
click at [733, 210] on img at bounding box center [734, 211] width 4 height 6
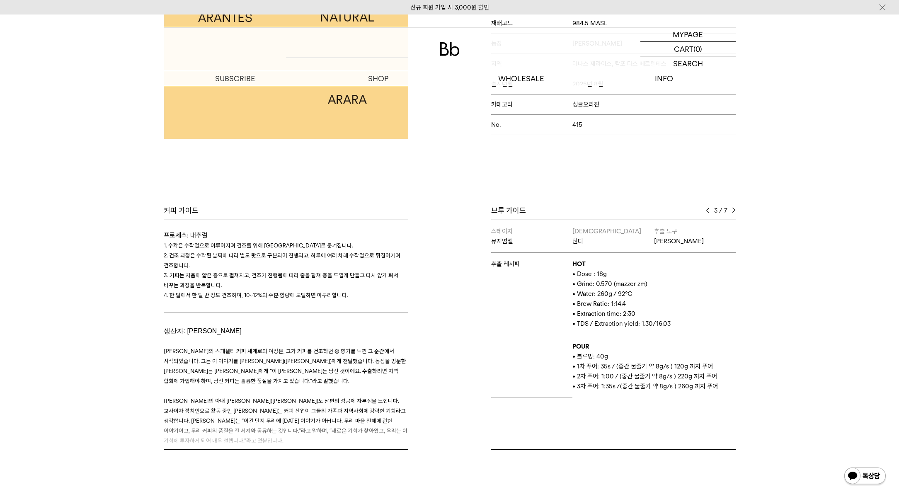
click at [735, 211] on img at bounding box center [734, 211] width 4 height 6
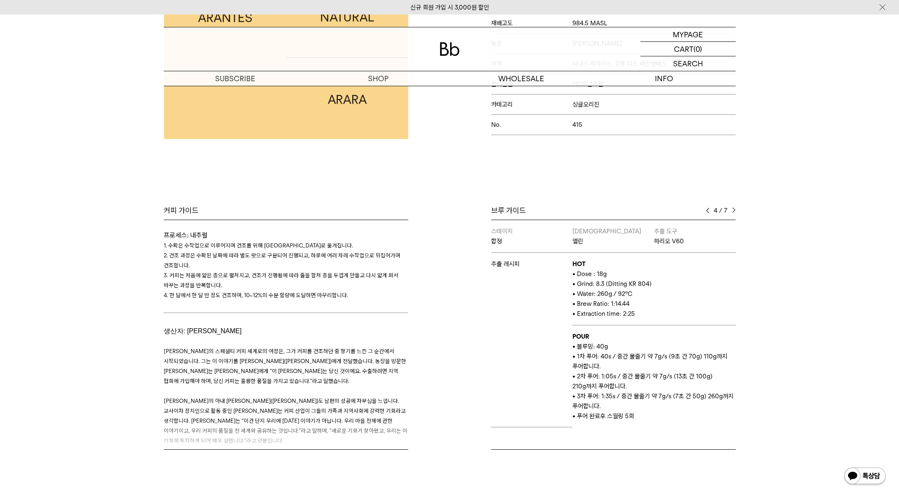
click at [735, 210] on img at bounding box center [734, 211] width 4 height 6
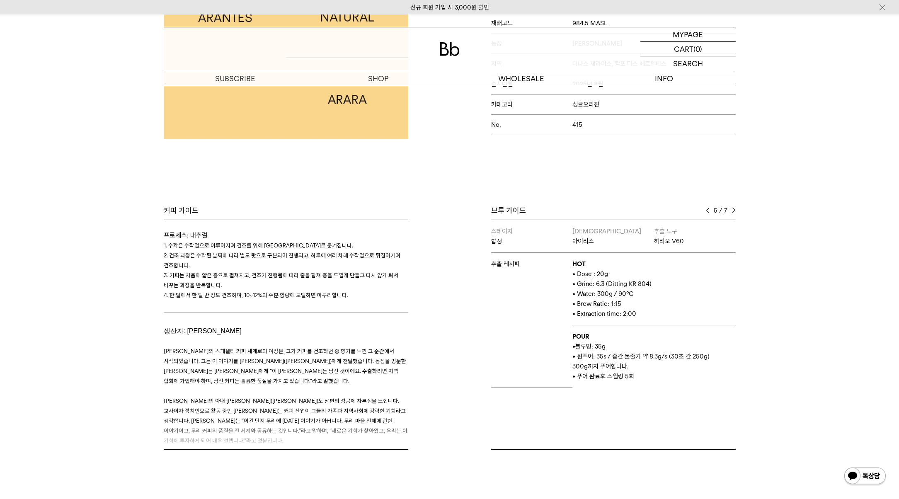
click at [735, 210] on img at bounding box center [734, 211] width 4 height 6
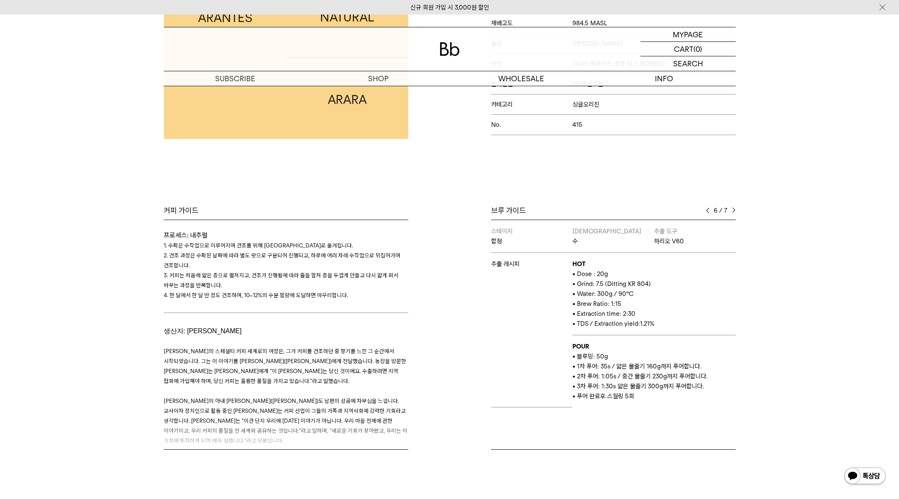
click at [735, 212] on img at bounding box center [734, 211] width 4 height 6
click at [707, 211] on img at bounding box center [708, 211] width 4 height 6
click at [708, 210] on img at bounding box center [708, 211] width 4 height 6
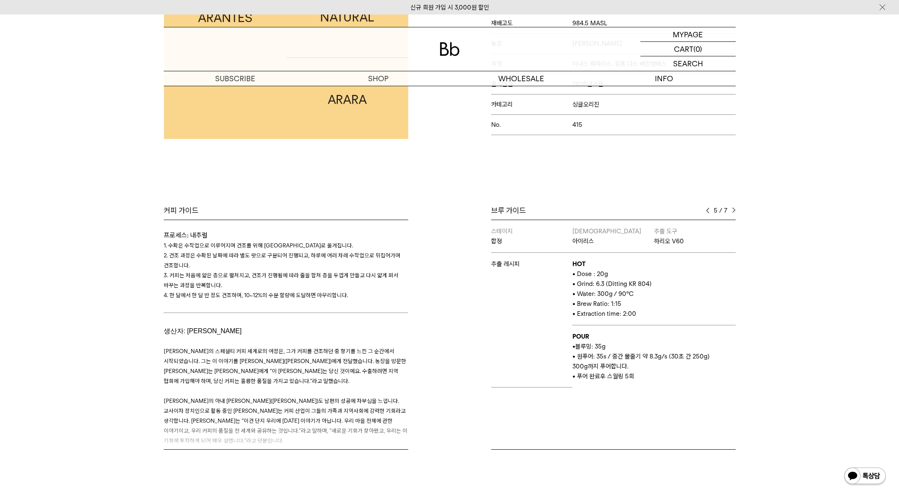
click at [708, 211] on img at bounding box center [708, 211] width 4 height 6
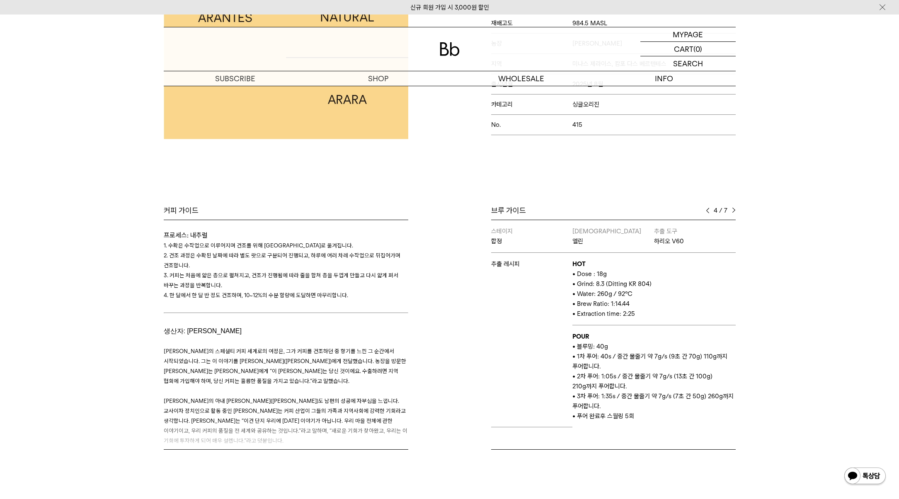
click at [708, 211] on img at bounding box center [708, 211] width 4 height 6
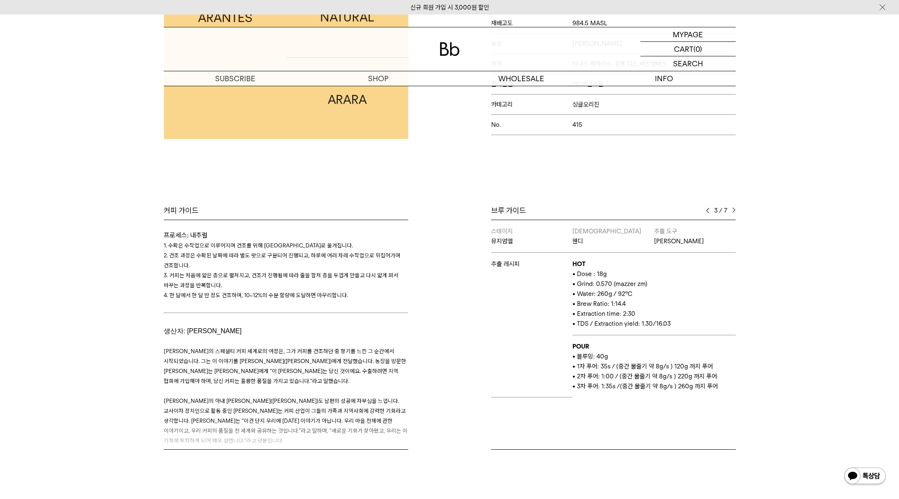
click at [708, 211] on img at bounding box center [708, 211] width 4 height 6
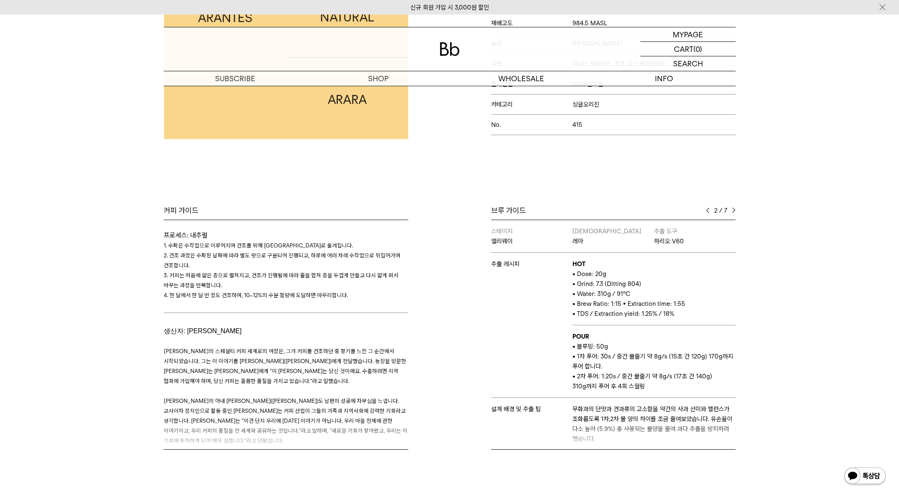
click at [708, 211] on img at bounding box center [708, 211] width 4 height 6
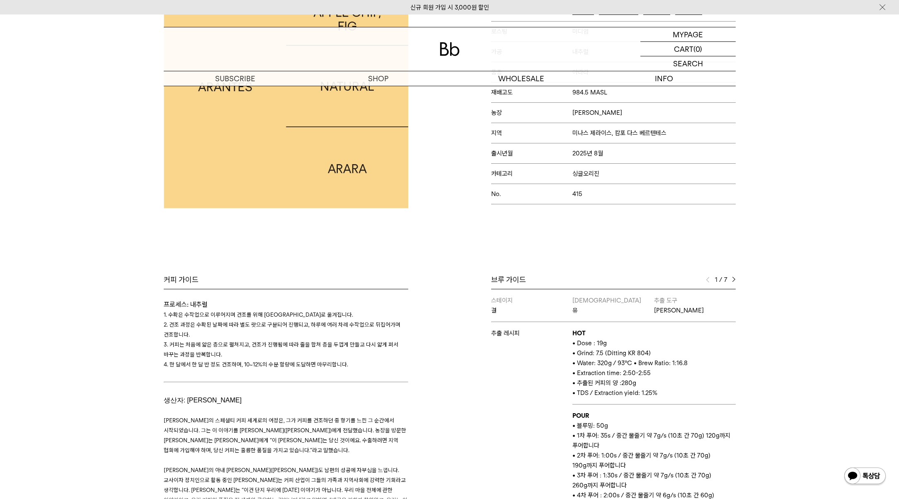
scroll to position [266, 0]
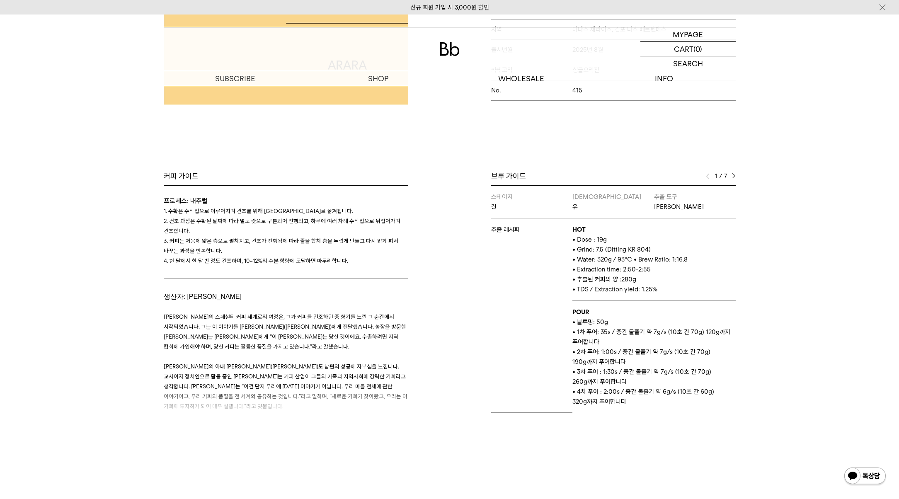
click at [736, 173] on div "브루 가이드 1 / 7 스테이지 결 바리스타 유 추출 도구 칼리타 웨이브 추출 레시피 HOT • Dose : 19g • Grind: 7.5 (…" at bounding box center [595, 293] width 290 height 244
click at [732, 176] on img at bounding box center [734, 176] width 4 height 6
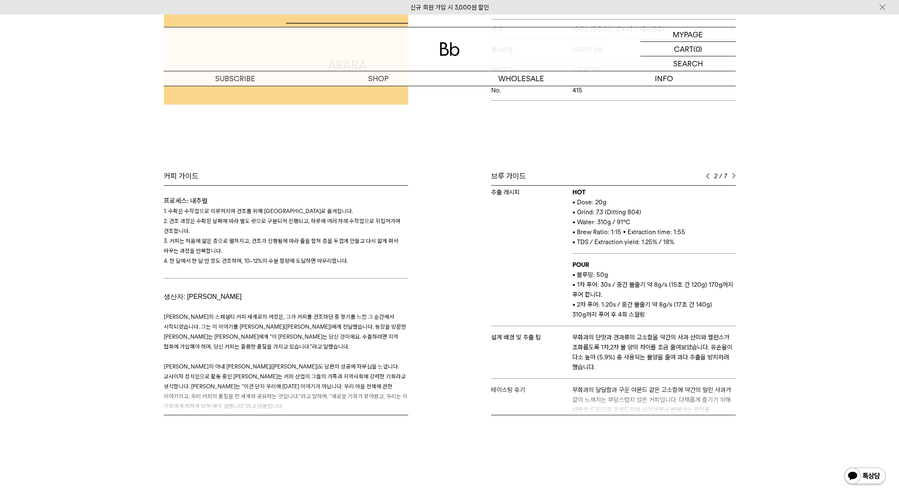
scroll to position [53, 0]
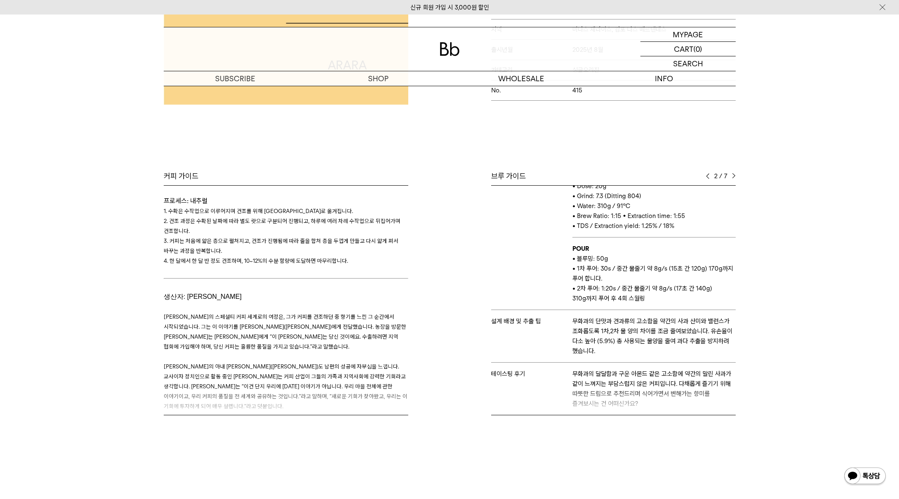
click at [733, 176] on img at bounding box center [734, 176] width 4 height 6
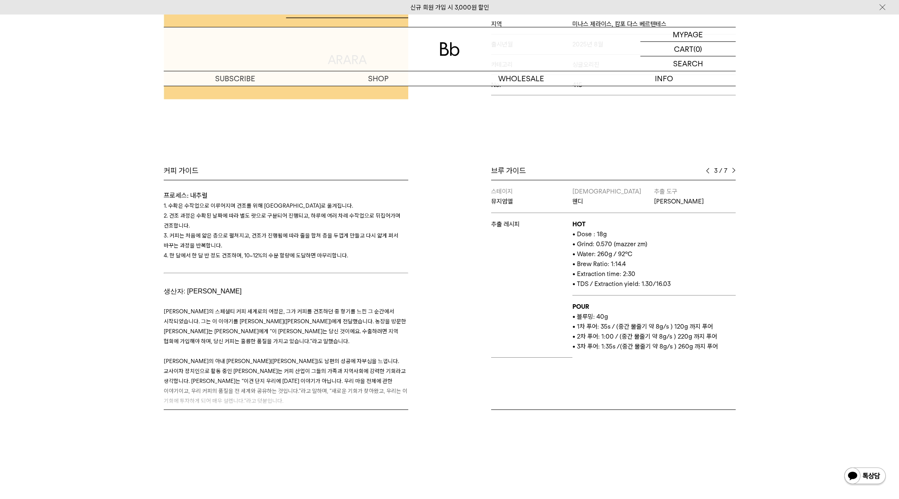
scroll to position [301, 0]
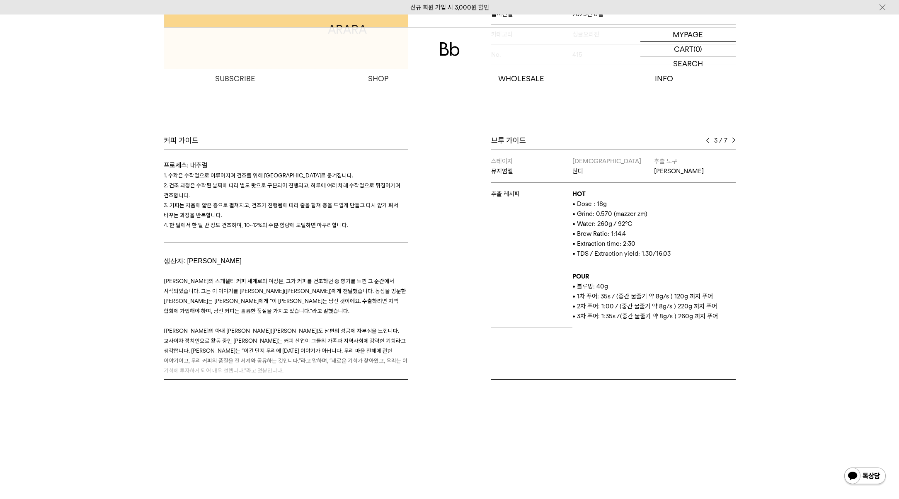
click at [733, 141] on img at bounding box center [734, 141] width 4 height 6
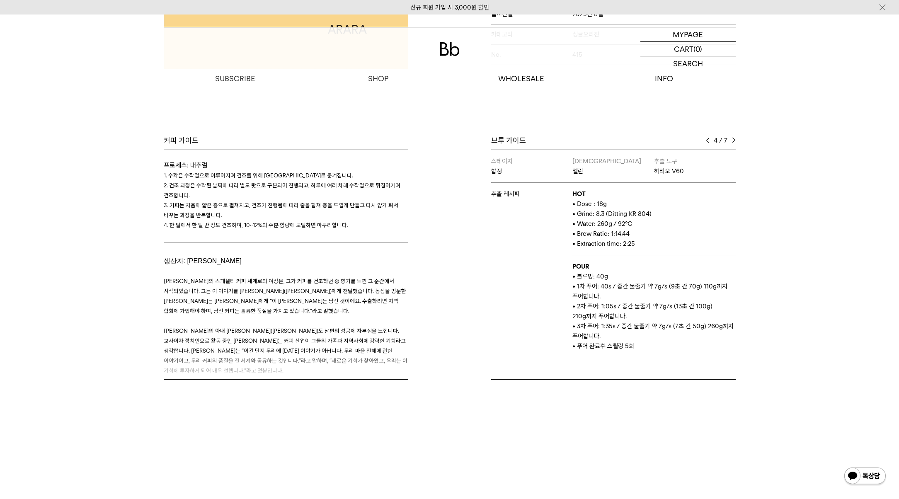
scroll to position [291, 0]
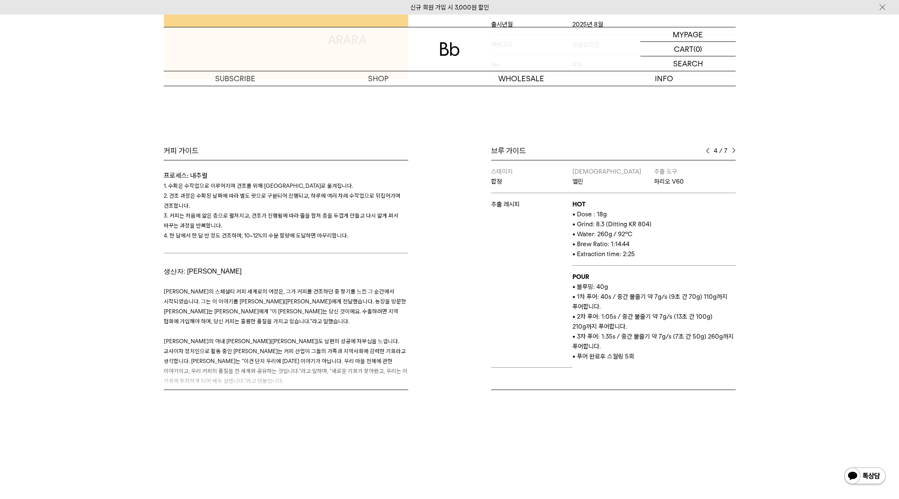
click at [734, 151] on img at bounding box center [734, 151] width 4 height 6
click at [734, 150] on img at bounding box center [734, 151] width 4 height 6
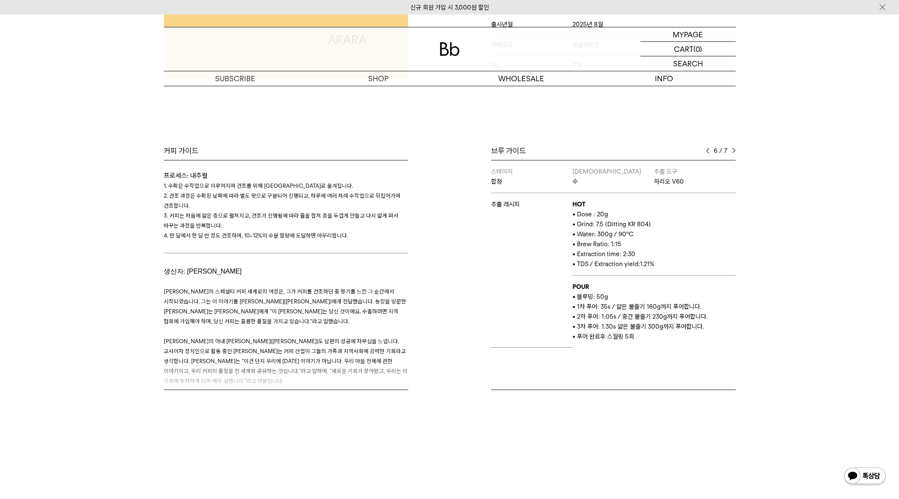
click at [734, 150] on img at bounding box center [734, 151] width 4 height 6
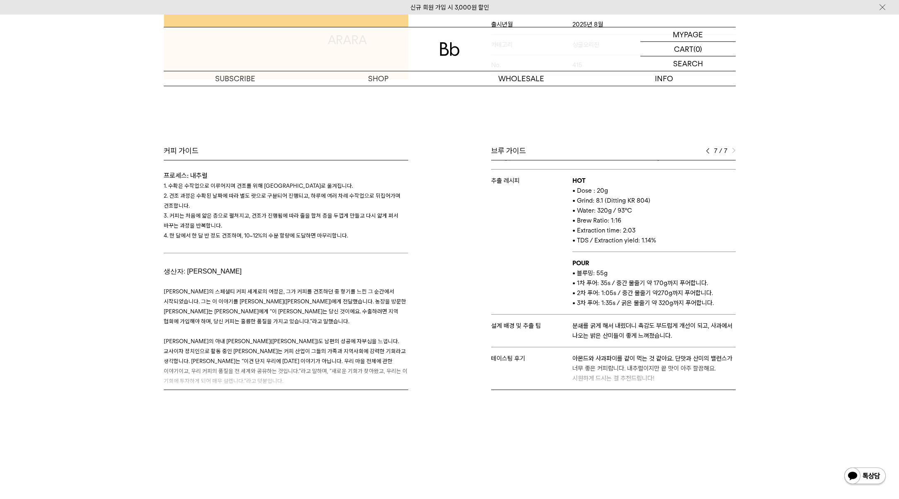
scroll to position [302, 0]
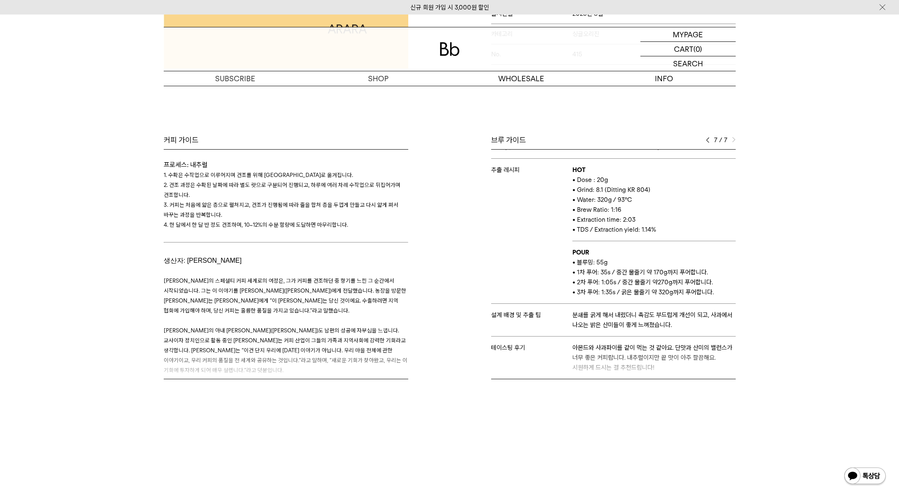
click at [709, 139] on img at bounding box center [708, 140] width 4 height 6
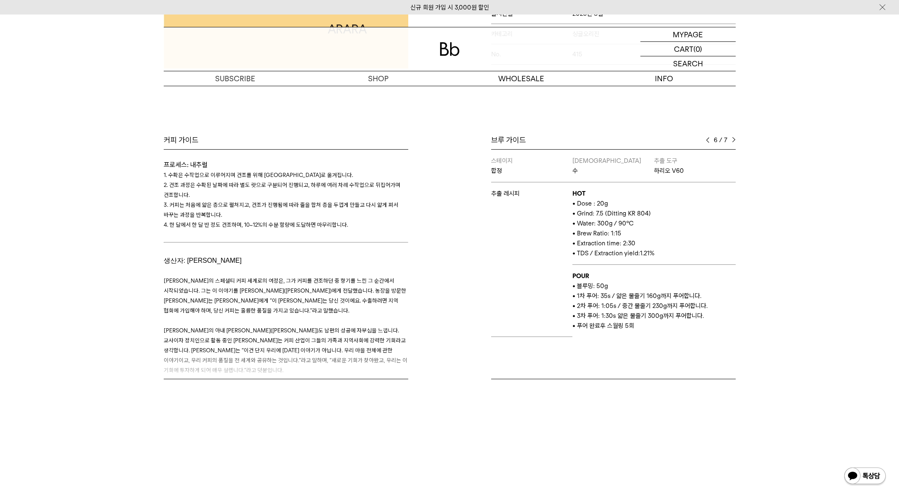
click at [709, 139] on img at bounding box center [708, 140] width 4 height 6
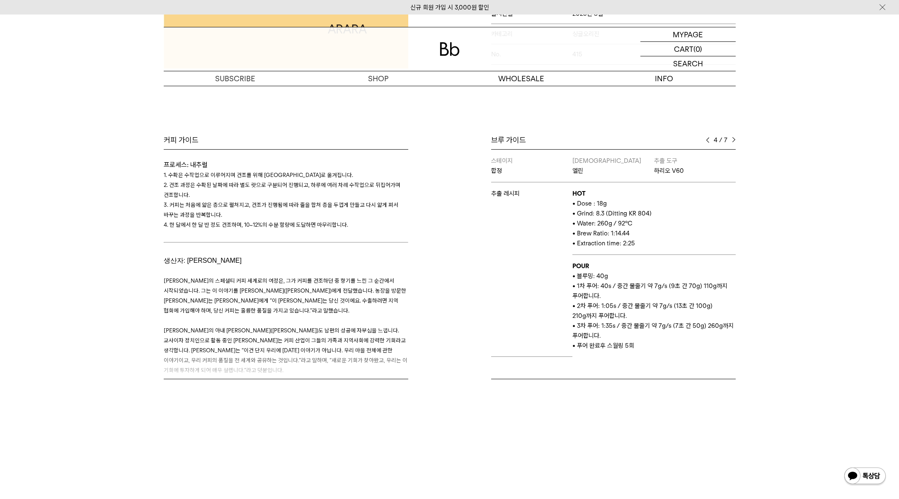
click at [709, 139] on img at bounding box center [708, 140] width 4 height 6
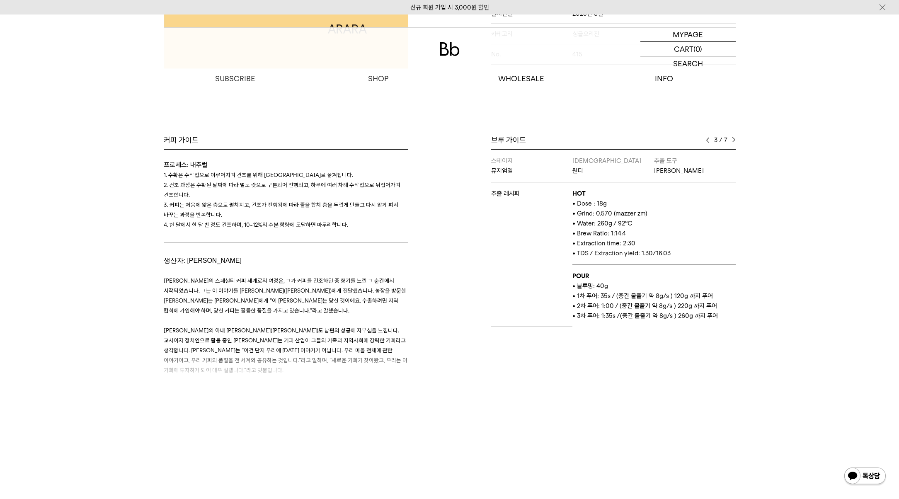
click at [709, 139] on img at bounding box center [708, 140] width 4 height 6
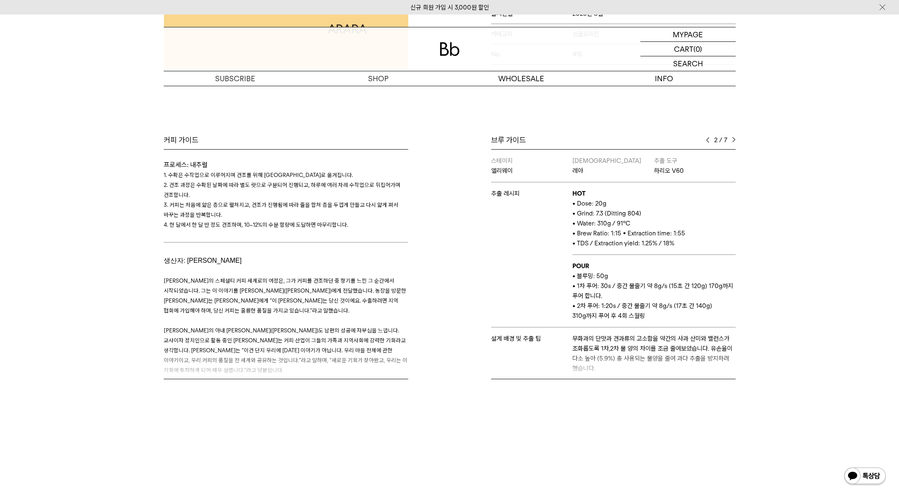
click at [709, 139] on img at bounding box center [708, 140] width 4 height 6
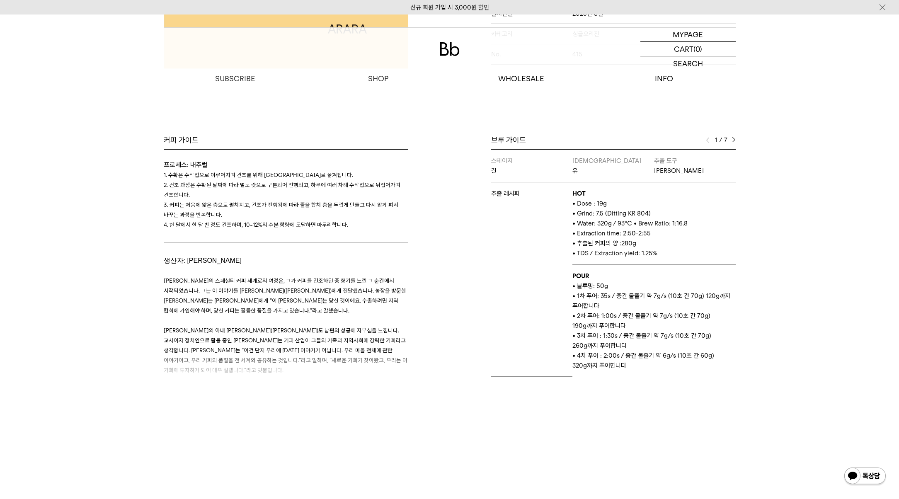
click at [709, 139] on img at bounding box center [708, 140] width 4 height 6
click at [732, 140] on img at bounding box center [734, 140] width 4 height 6
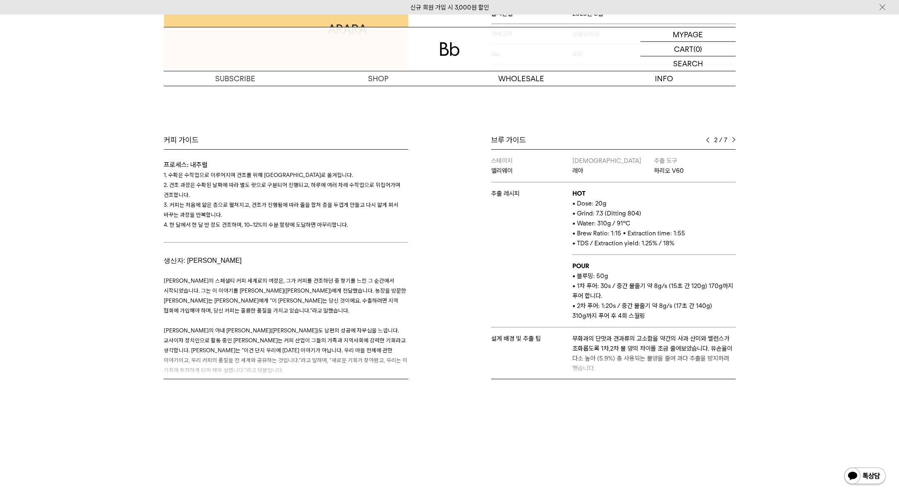
click at [733, 140] on img at bounding box center [734, 140] width 4 height 6
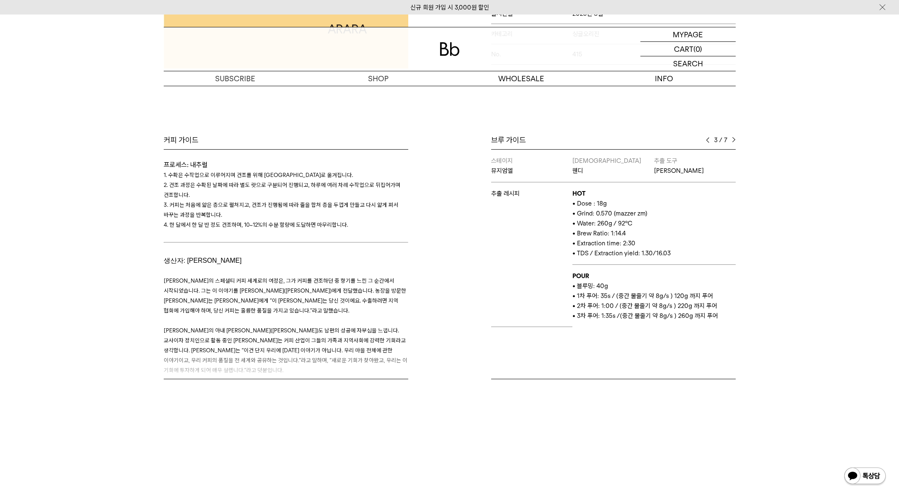
click at [733, 140] on img at bounding box center [734, 140] width 4 height 6
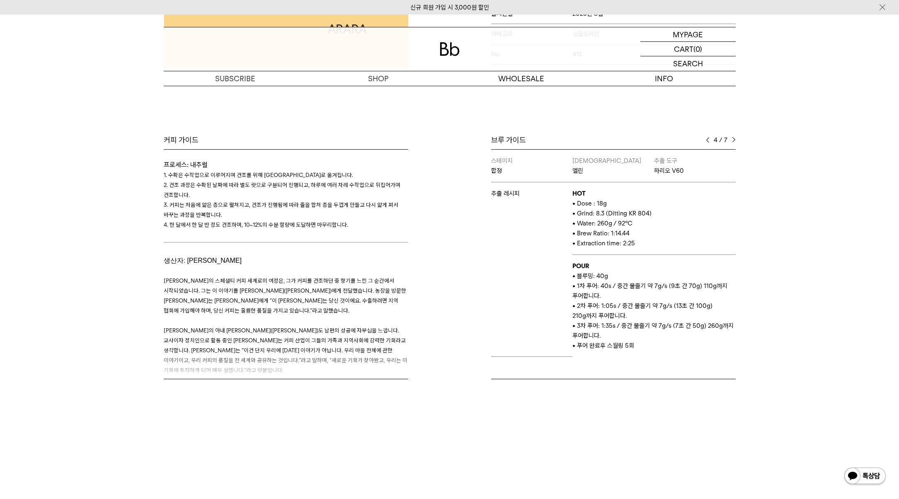
click at [733, 140] on img at bounding box center [734, 140] width 4 height 6
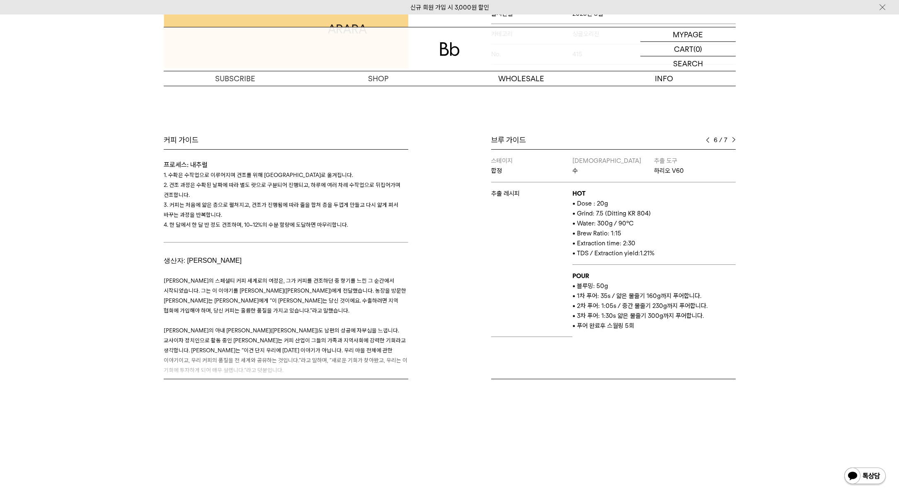
click at [733, 140] on img at bounding box center [734, 140] width 4 height 6
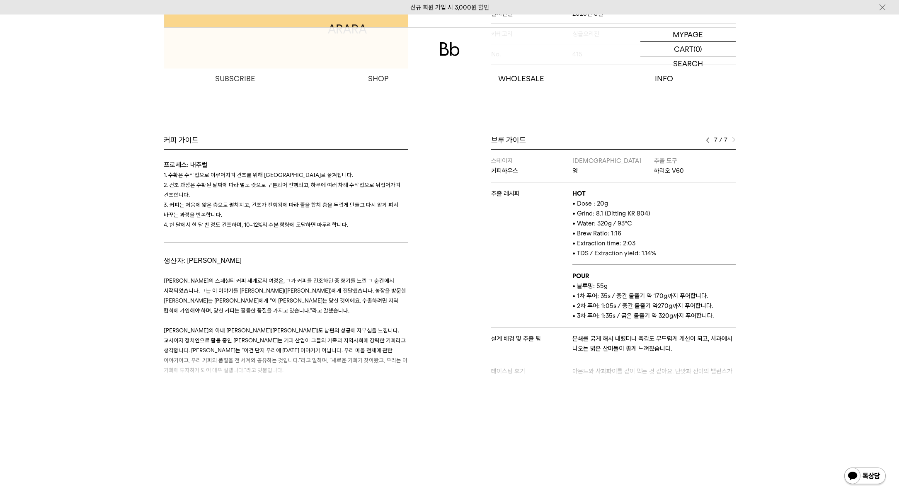
click at [708, 140] on img at bounding box center [708, 140] width 4 height 6
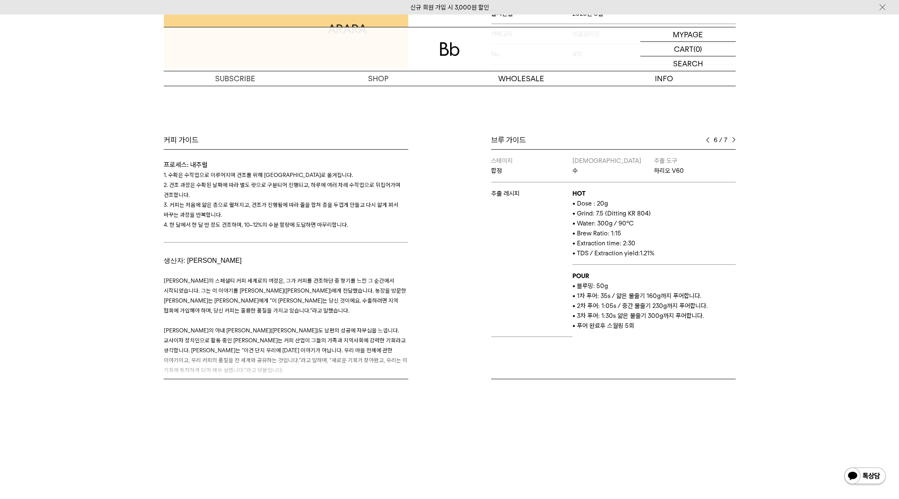
click at [709, 140] on img at bounding box center [708, 140] width 4 height 6
click at [709, 139] on img at bounding box center [708, 140] width 4 height 6
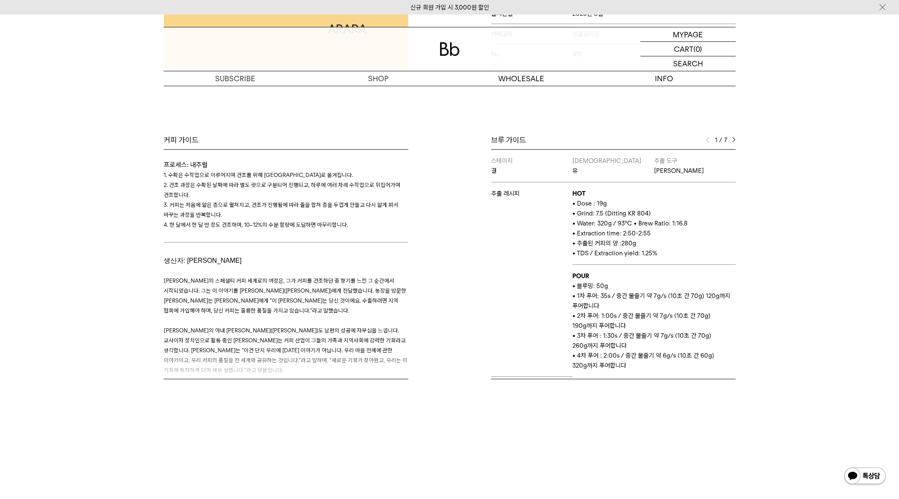
click at [709, 139] on img at bounding box center [708, 140] width 4 height 6
click at [731, 139] on div "1 / 7" at bounding box center [721, 140] width 30 height 10
click at [732, 139] on img at bounding box center [734, 140] width 4 height 6
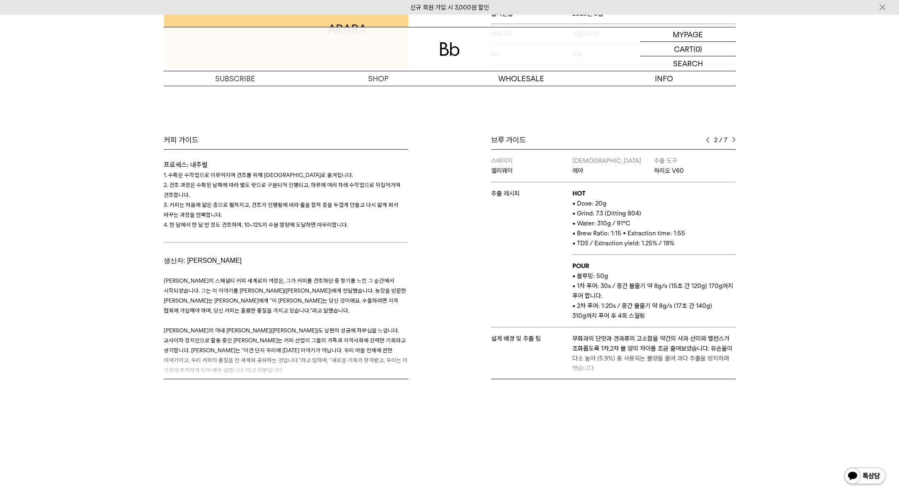
click at [732, 138] on img at bounding box center [734, 140] width 4 height 6
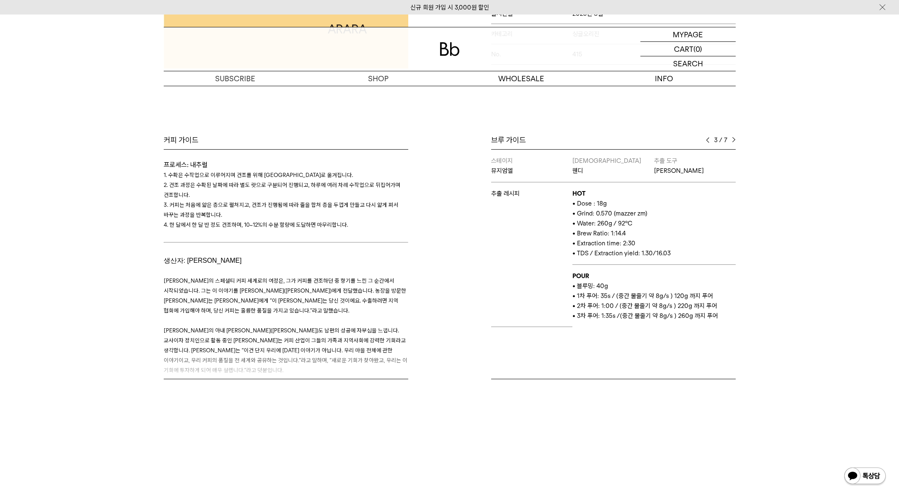
click at [732, 138] on img at bounding box center [734, 140] width 4 height 6
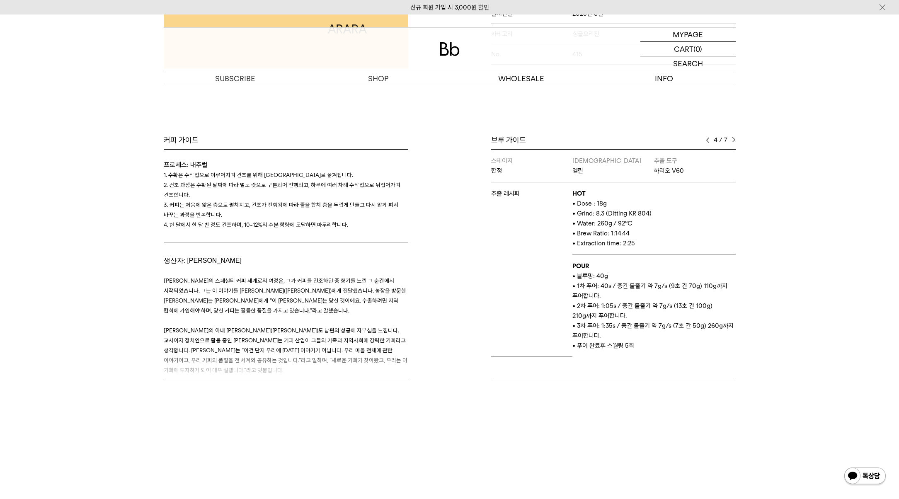
click at [732, 138] on img at bounding box center [734, 140] width 4 height 6
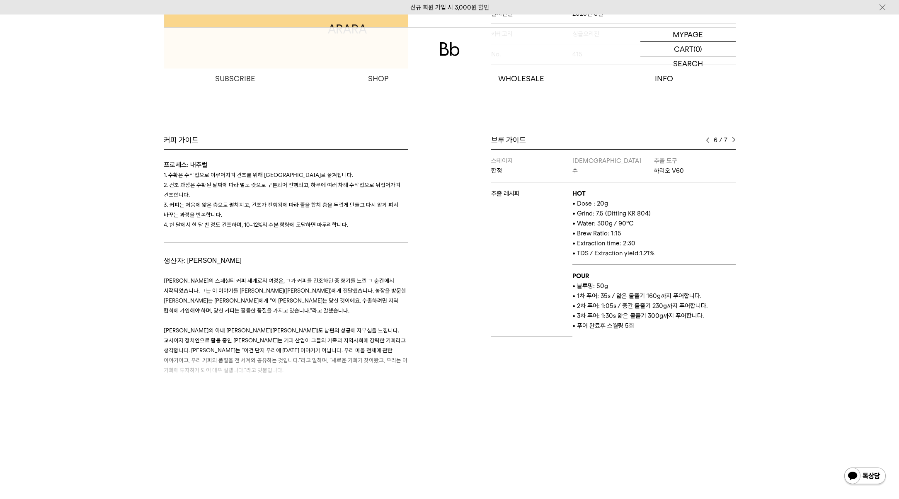
click at [732, 138] on img at bounding box center [734, 140] width 4 height 6
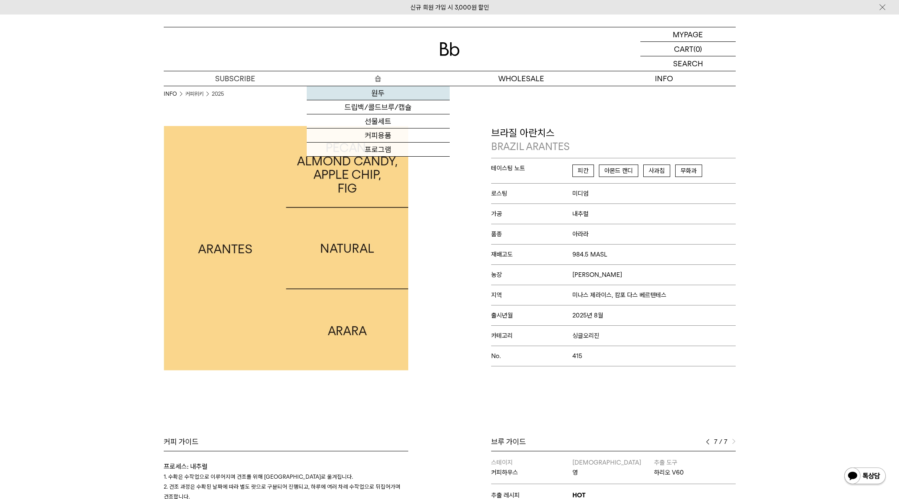
click at [388, 91] on link "원두" at bounding box center [378, 93] width 143 height 14
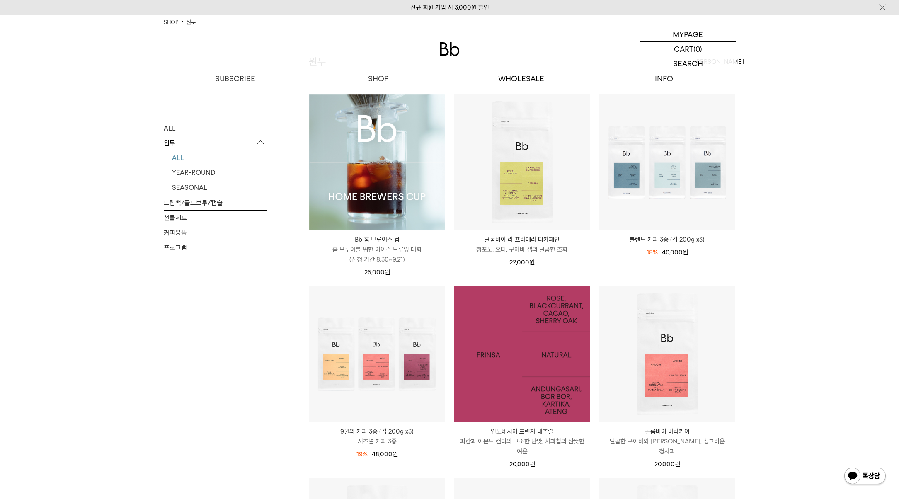
click at [541, 362] on img at bounding box center [522, 354] width 136 height 136
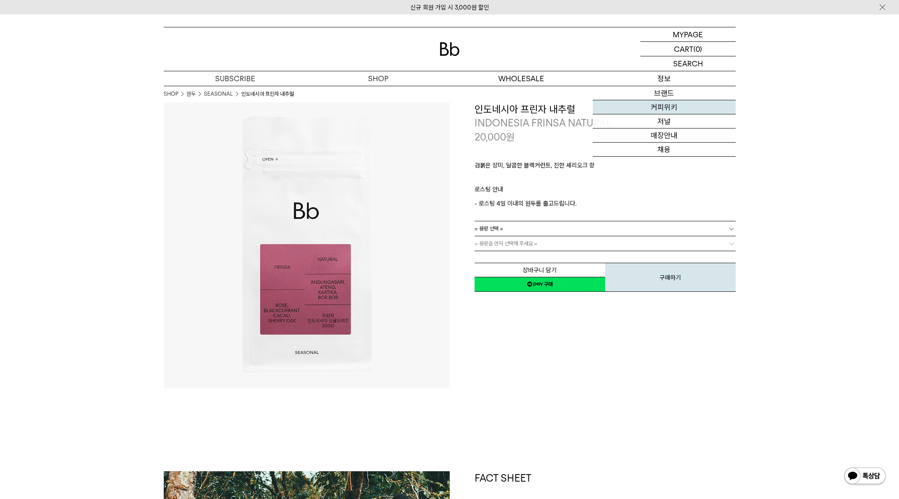
click at [670, 109] on link "커피위키" at bounding box center [664, 107] width 143 height 14
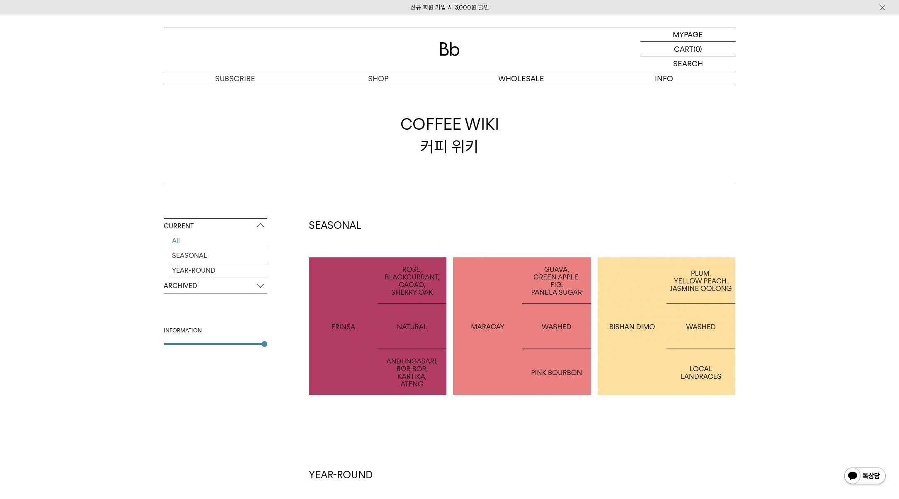
click at [384, 307] on div at bounding box center [378, 326] width 138 height 138
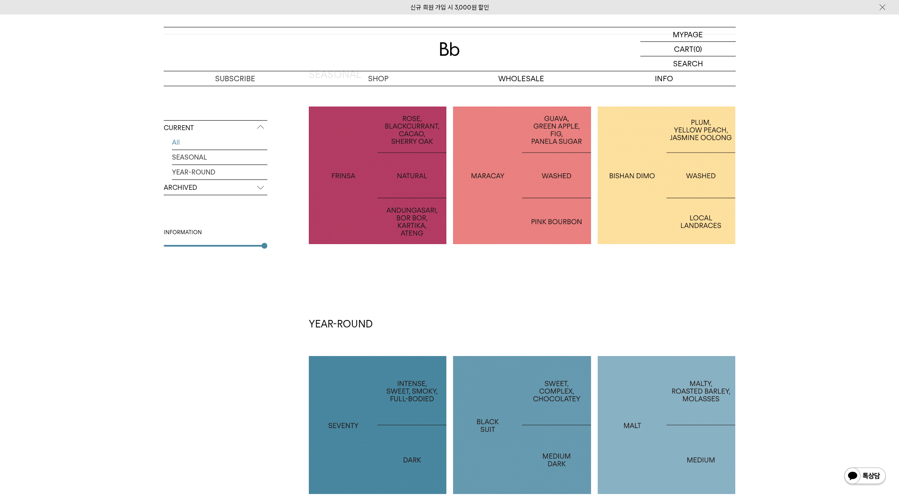
scroll to position [267, 0]
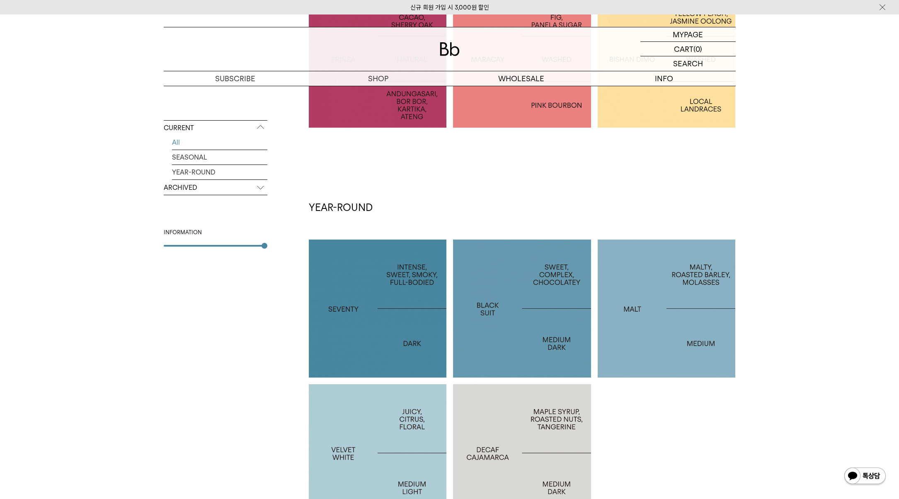
click at [226, 192] on p "ARCHIVED" at bounding box center [216, 187] width 104 height 15
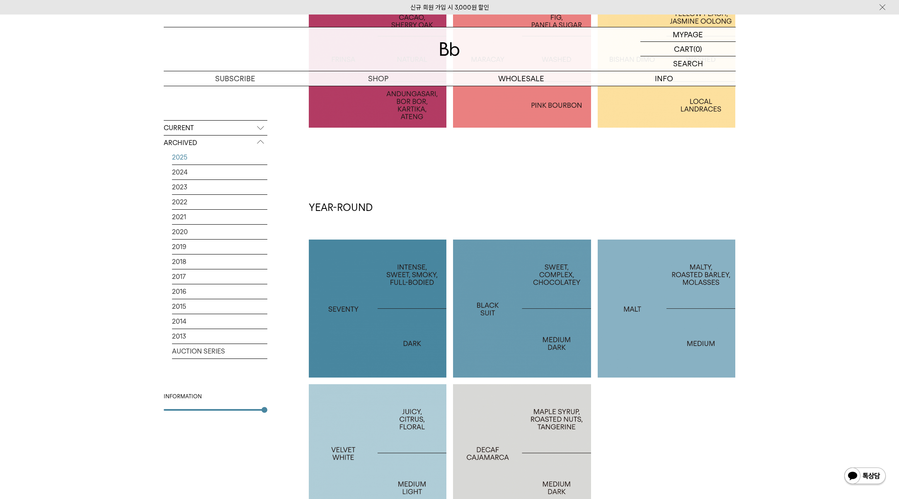
click at [232, 157] on link "2025" at bounding box center [219, 157] width 95 height 15
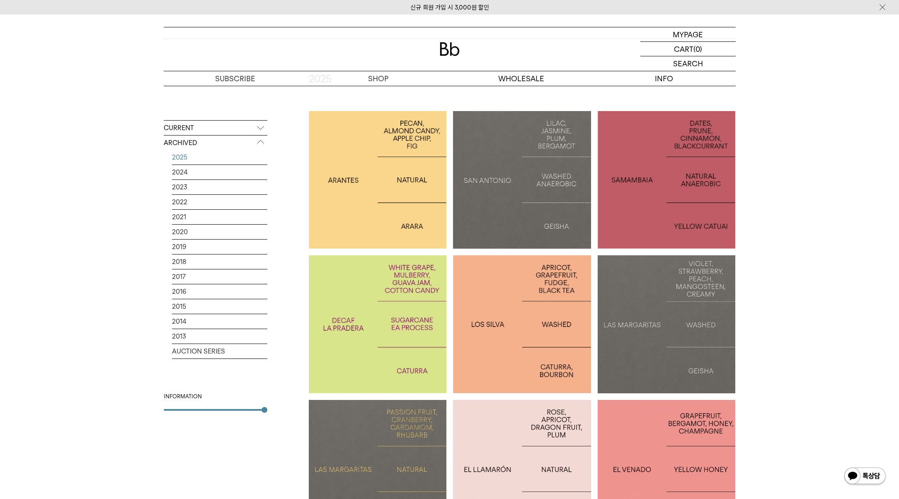
scroll to position [196, 0]
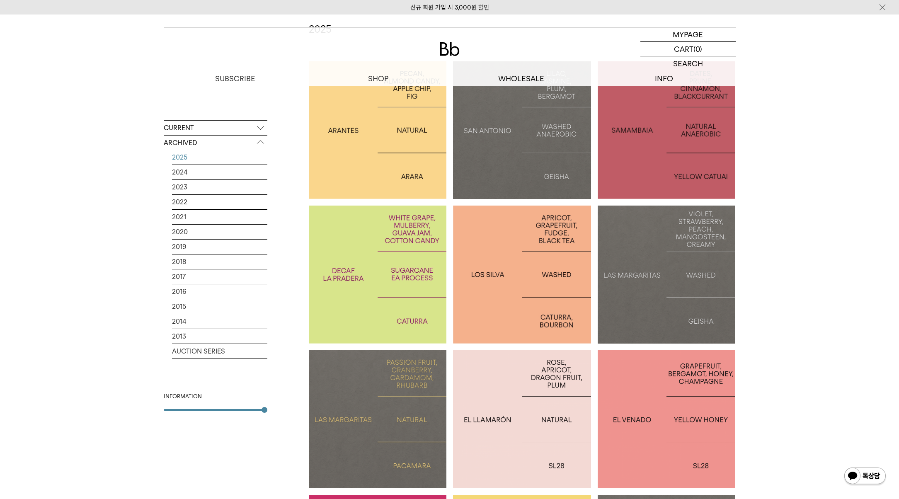
click at [520, 291] on div at bounding box center [522, 275] width 138 height 138
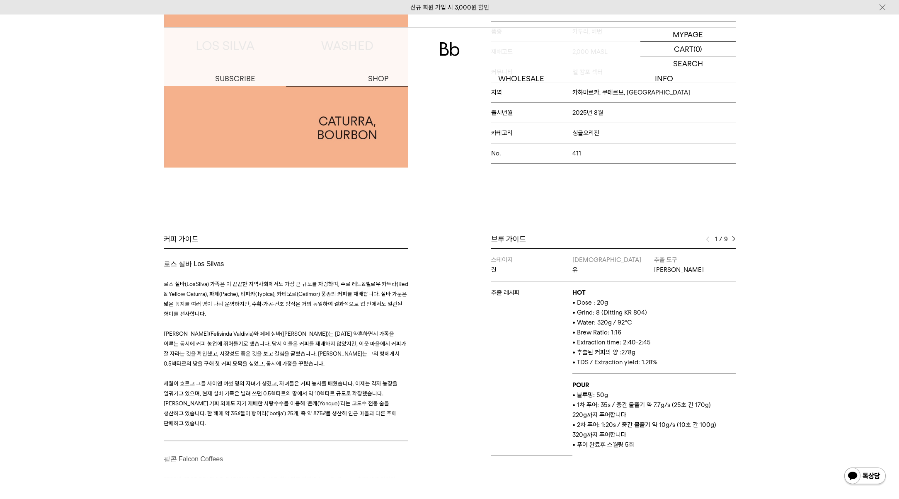
scroll to position [252, 0]
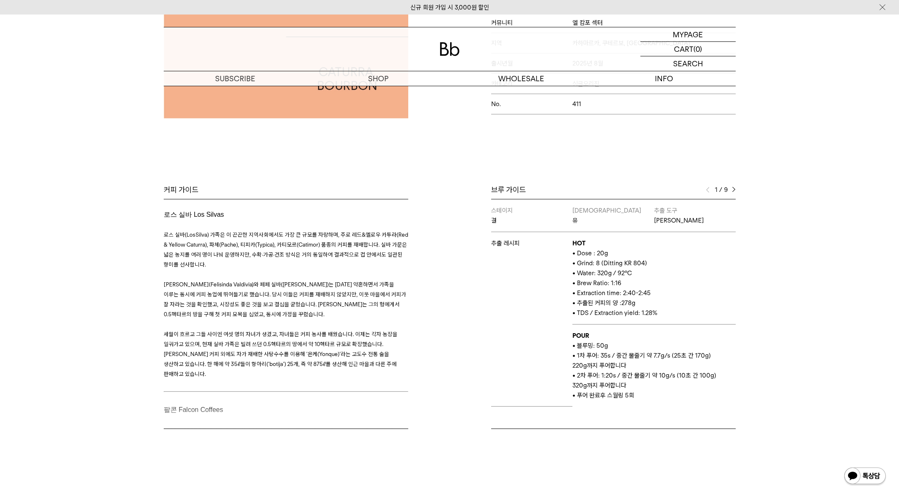
click at [734, 191] on img at bounding box center [734, 190] width 4 height 6
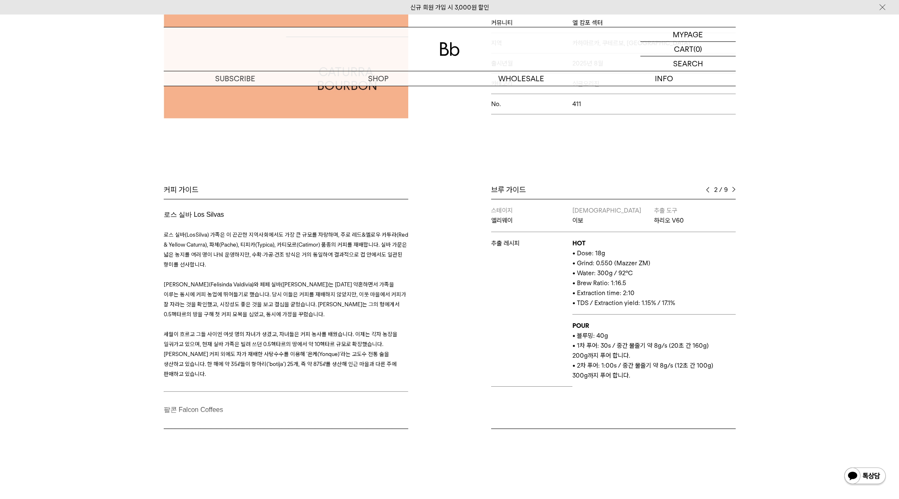
click at [734, 190] on img at bounding box center [734, 190] width 4 height 6
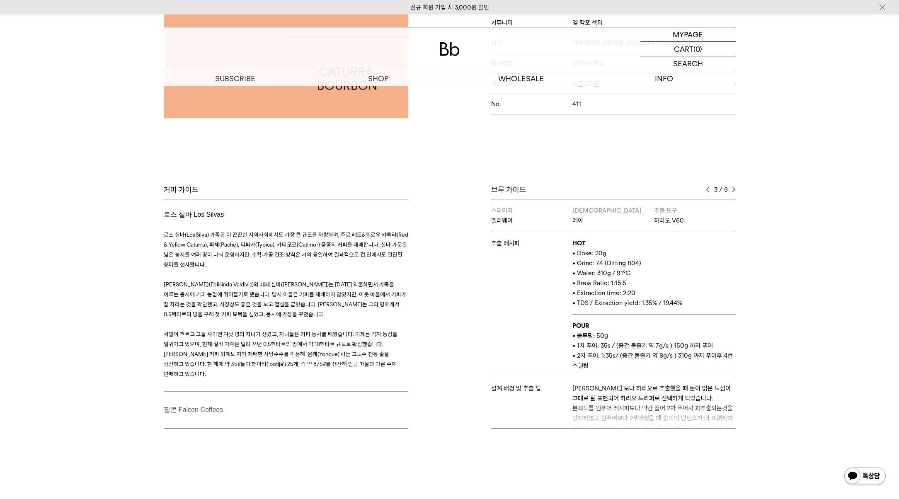
click at [734, 191] on img at bounding box center [734, 190] width 4 height 6
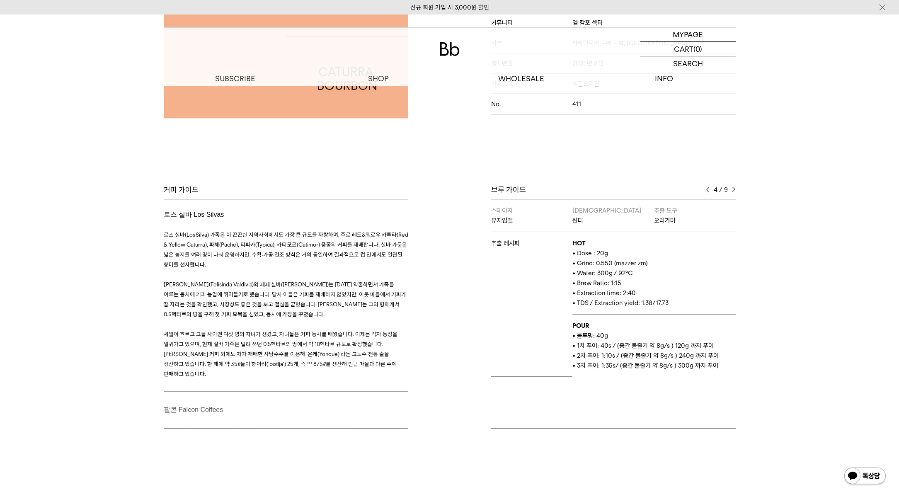
click at [734, 190] on img at bounding box center [734, 190] width 4 height 6
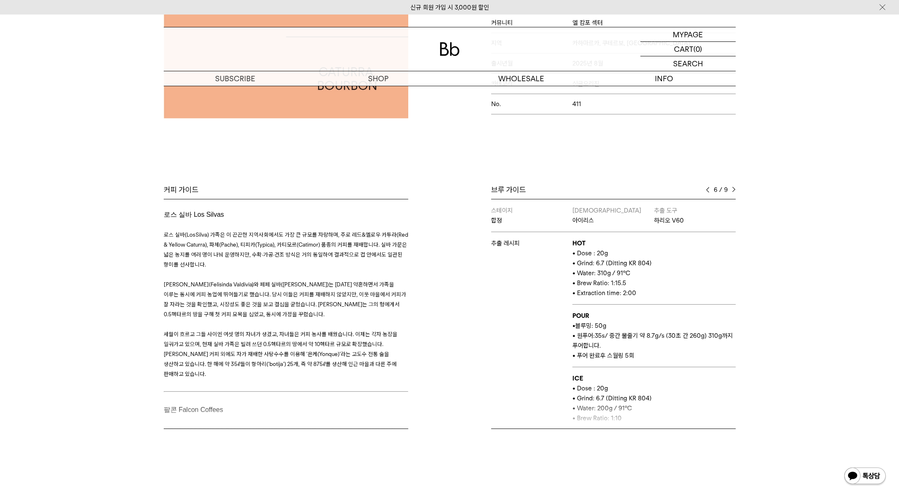
click at [734, 190] on img at bounding box center [734, 190] width 4 height 6
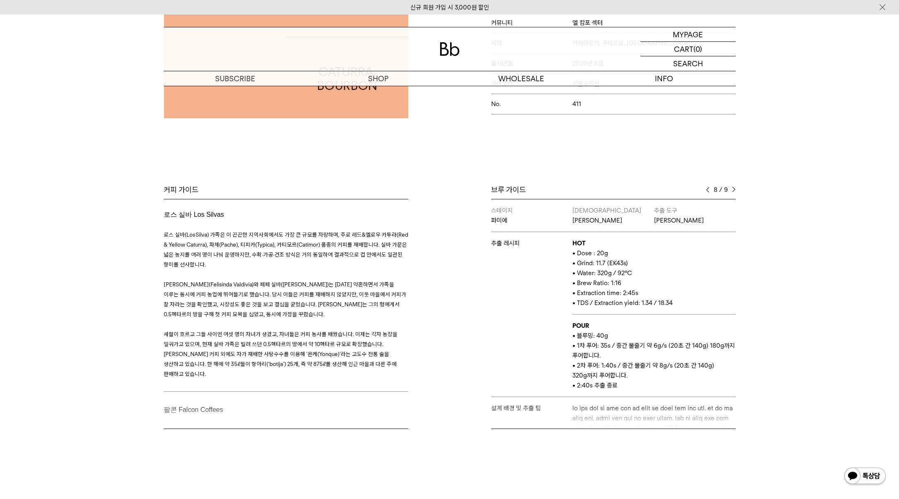
click at [734, 190] on img at bounding box center [734, 190] width 4 height 6
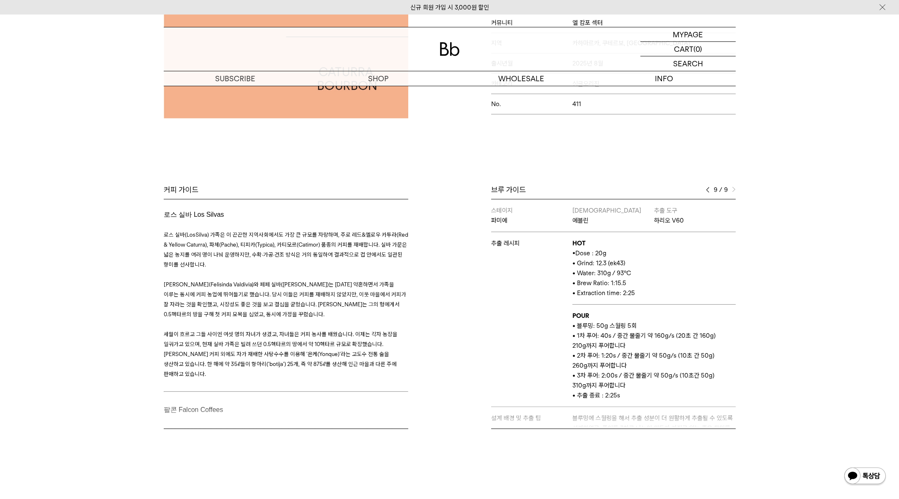
click at [734, 190] on img at bounding box center [734, 190] width 4 height 6
click at [708, 190] on img at bounding box center [708, 190] width 4 height 6
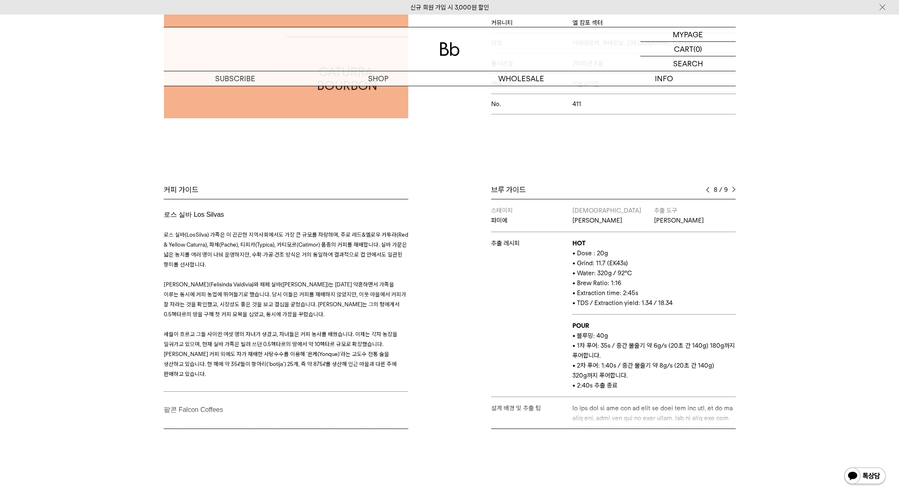
click at [708, 190] on img at bounding box center [708, 190] width 4 height 6
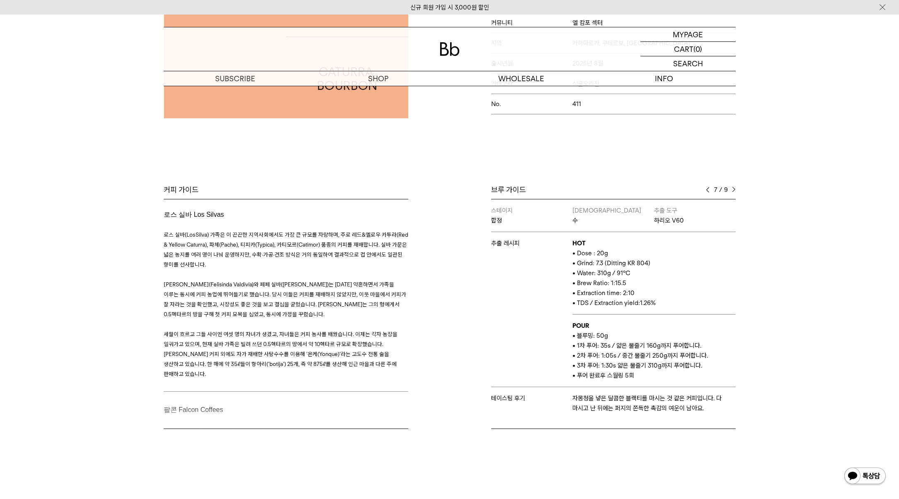
click at [735, 190] on img at bounding box center [734, 190] width 4 height 6
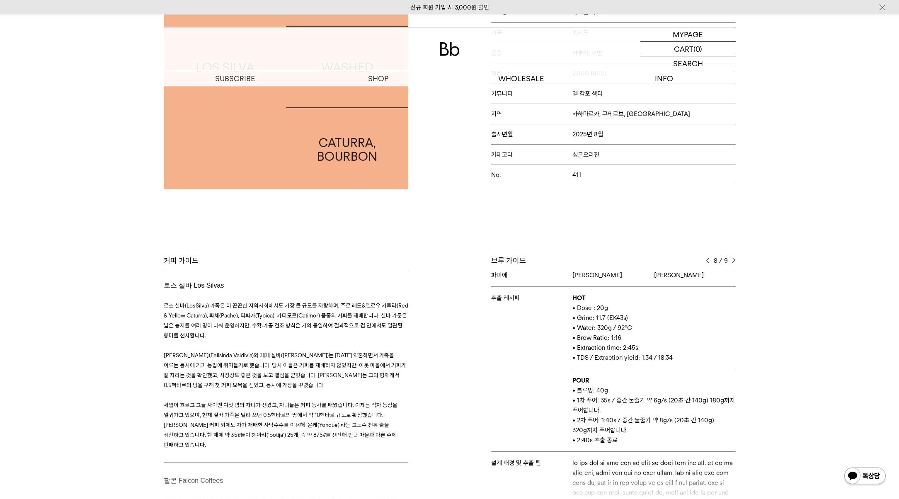
scroll to position [0, 0]
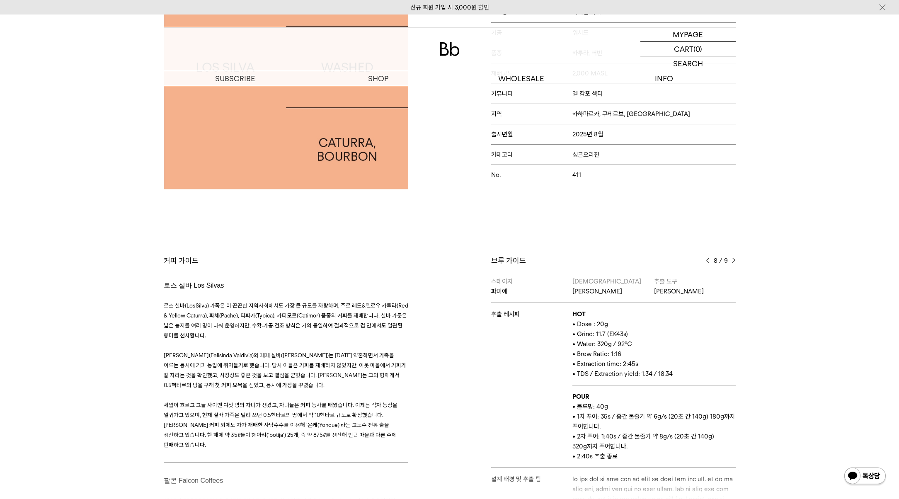
click at [734, 261] on img at bounding box center [734, 261] width 4 height 6
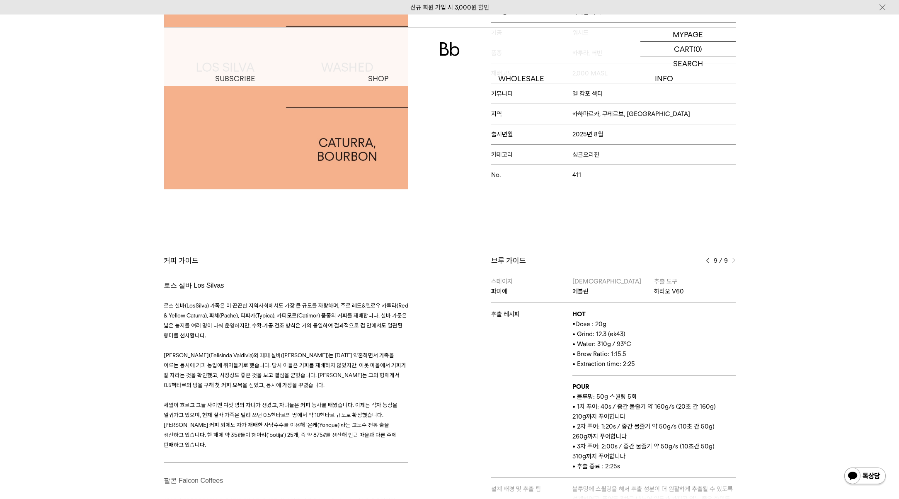
click at [708, 261] on img at bounding box center [708, 261] width 4 height 6
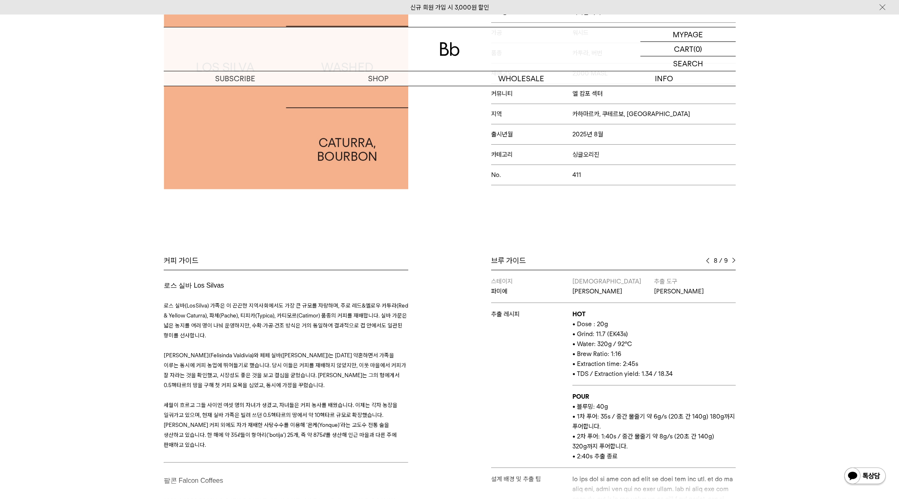
click at [733, 260] on img at bounding box center [734, 261] width 4 height 6
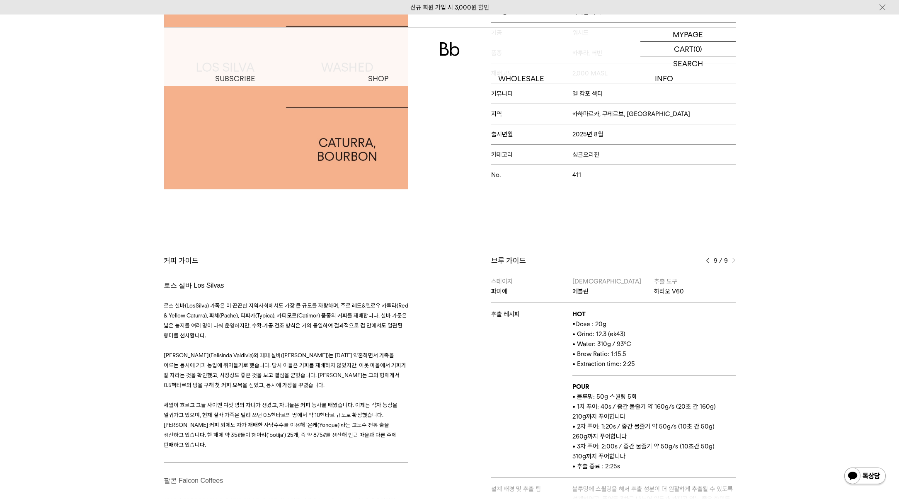
click at [706, 260] on img at bounding box center [708, 261] width 4 height 6
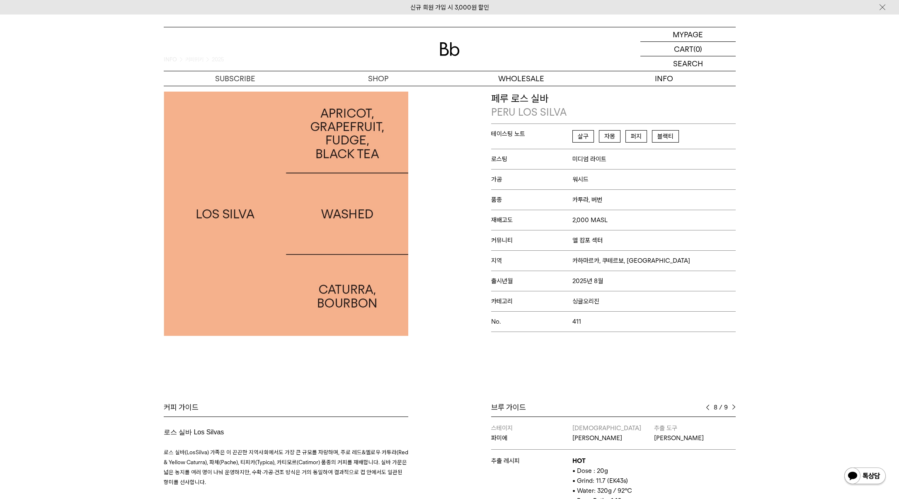
scroll to position [29, 0]
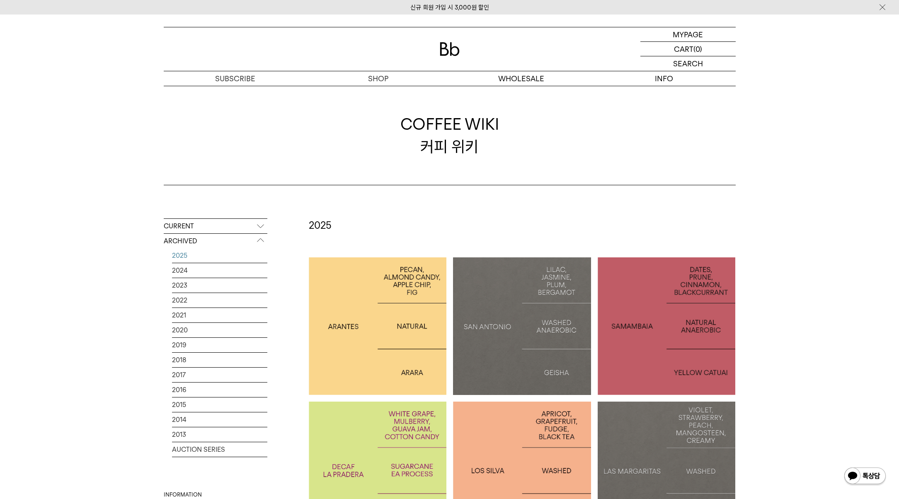
scroll to position [153, 0]
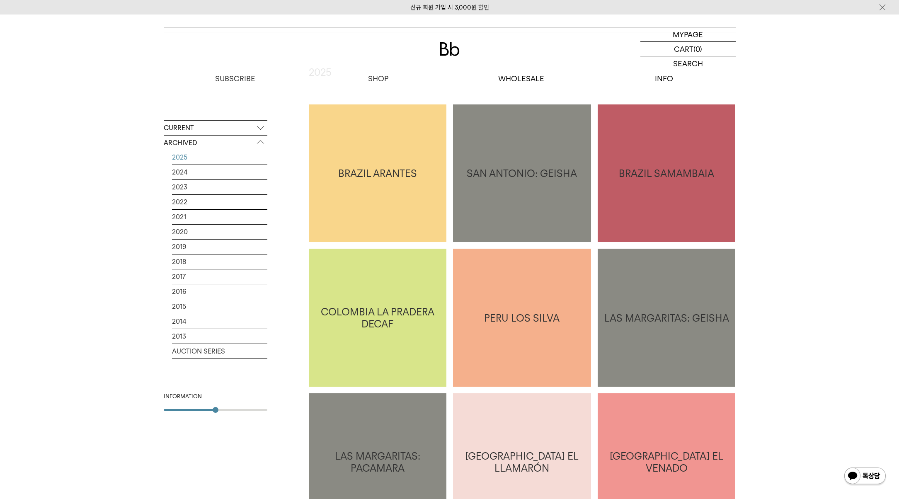
click at [197, 415] on div "CURRENT All SEASONAL YEAR-ROUND ARCHIVED 2025 2024 2023 2022 2021 2020 2019 201…" at bounding box center [216, 302] width 104 height 365
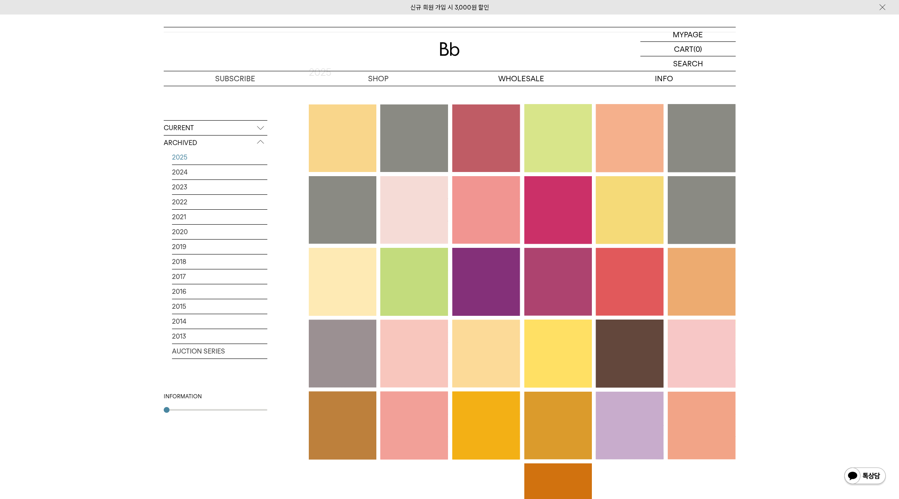
click at [163, 413] on div "CURRENT All SEASONAL YEAR-ROUND ARCHIVED 2025 2024 2023 2022 2021 2020 2019 201…" at bounding box center [449, 334] width 597 height 536
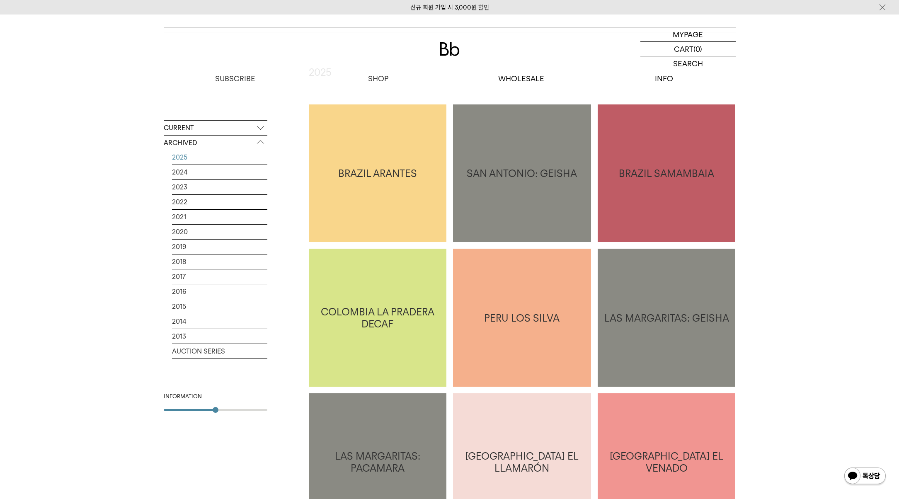
type input "*"
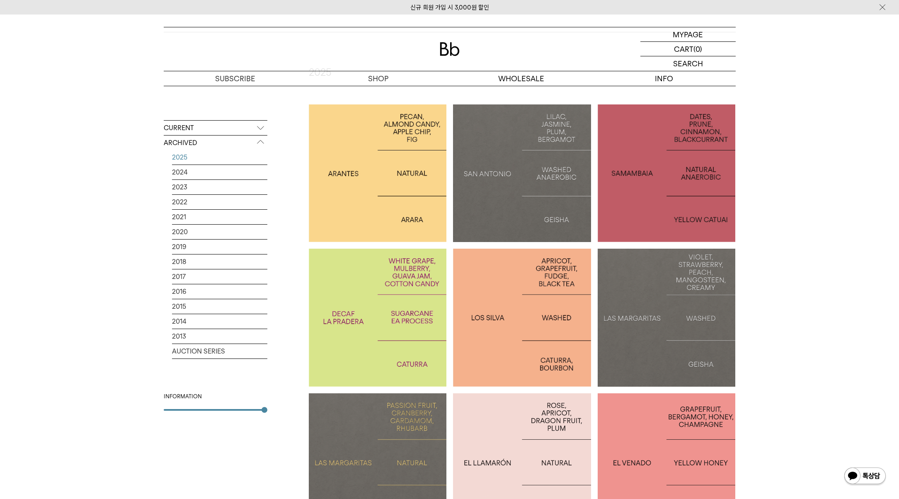
click at [259, 416] on div "CURRENT All SEASONAL YEAR-ROUND ARCHIVED 2025 2024 2023 2022 2021 2020 2019 201…" at bounding box center [216, 302] width 104 height 365
drag, startPoint x: 782, startPoint y: 248, endPoint x: 782, endPoint y: 243, distance: 5.4
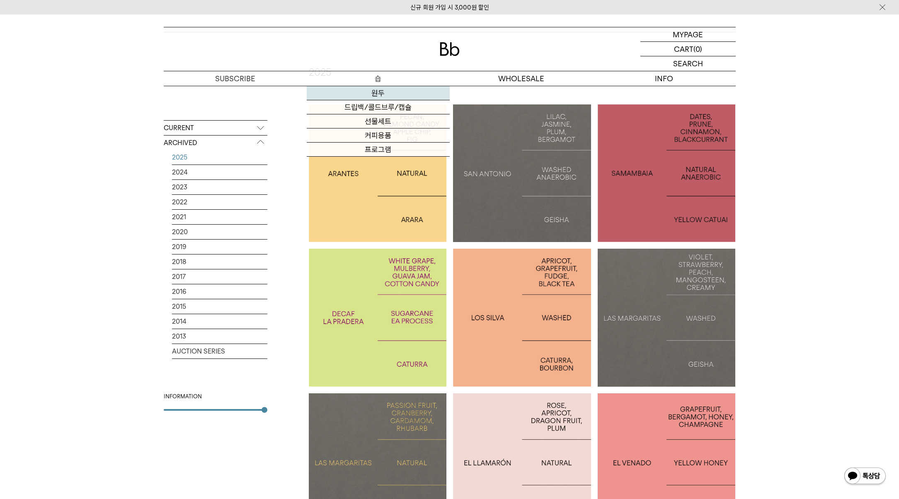
click at [389, 95] on link "원두" at bounding box center [378, 93] width 143 height 14
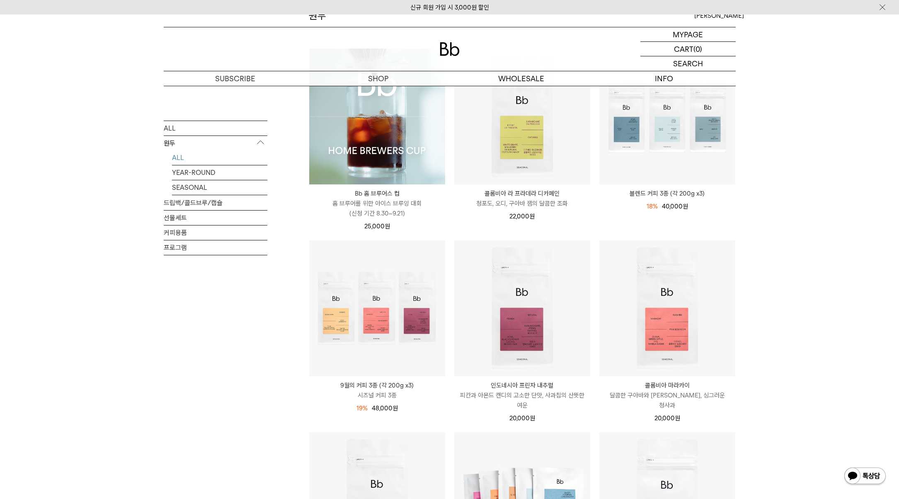
scroll to position [227, 0]
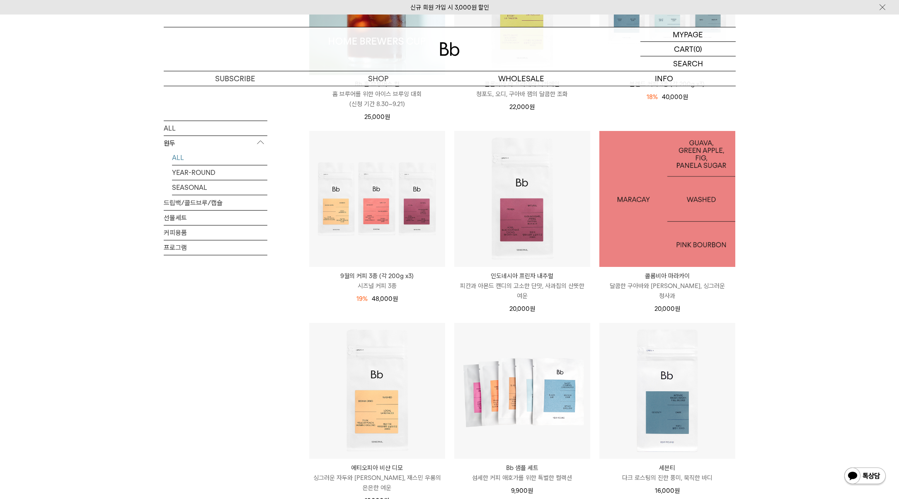
click at [664, 215] on img at bounding box center [668, 199] width 136 height 136
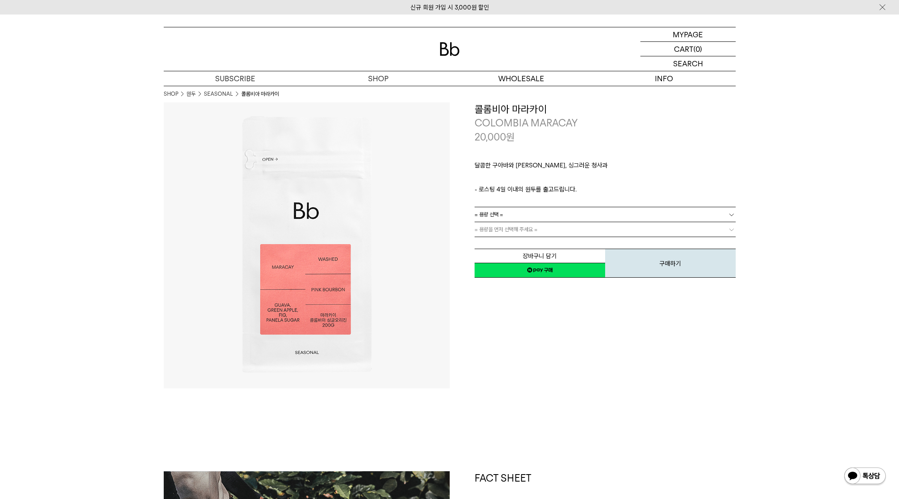
click at [640, 215] on link "= 용량 선택 =" at bounding box center [605, 214] width 261 height 15
click at [623, 231] on li "200g" at bounding box center [609, 229] width 253 height 15
click at [619, 233] on link "= 용량을 먼저 선택해 주세요 =" at bounding box center [605, 229] width 261 height 15
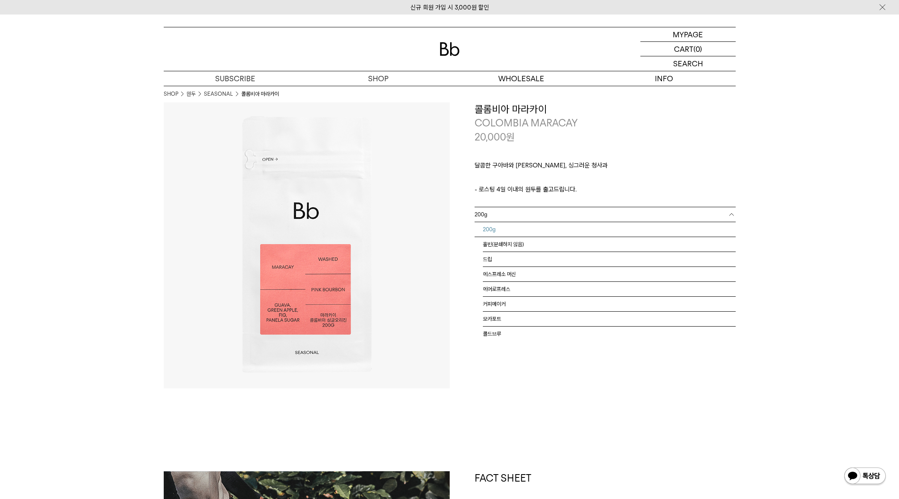
click at [619, 220] on link "200g" at bounding box center [605, 214] width 261 height 15
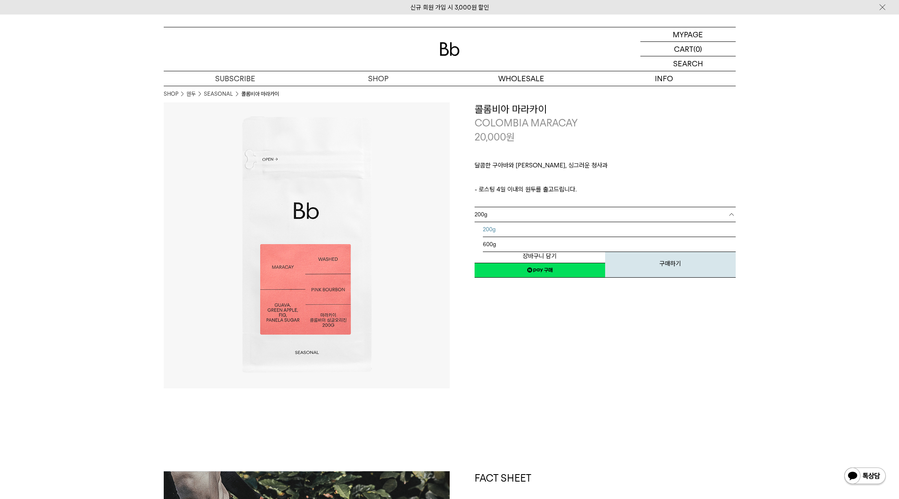
click at [697, 38] on p "마이페이지" at bounding box center [688, 34] width 33 height 14
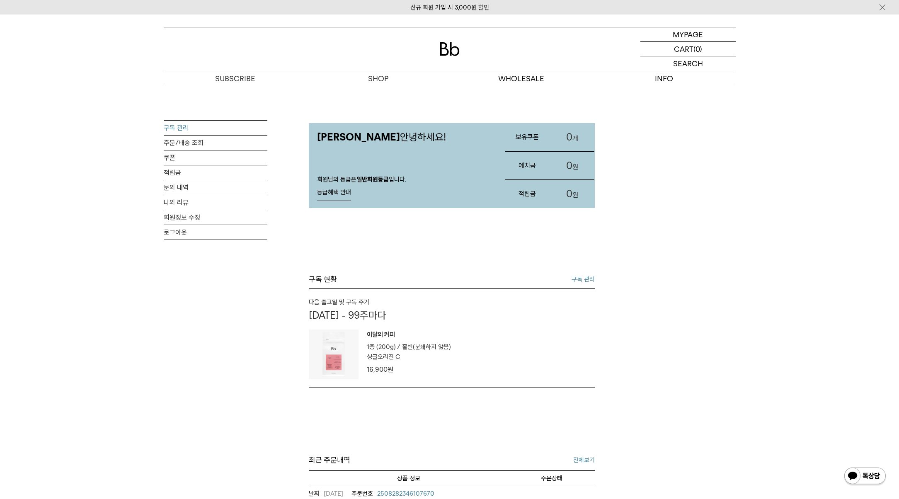
click at [253, 128] on link "구독 관리" at bounding box center [216, 128] width 104 height 15
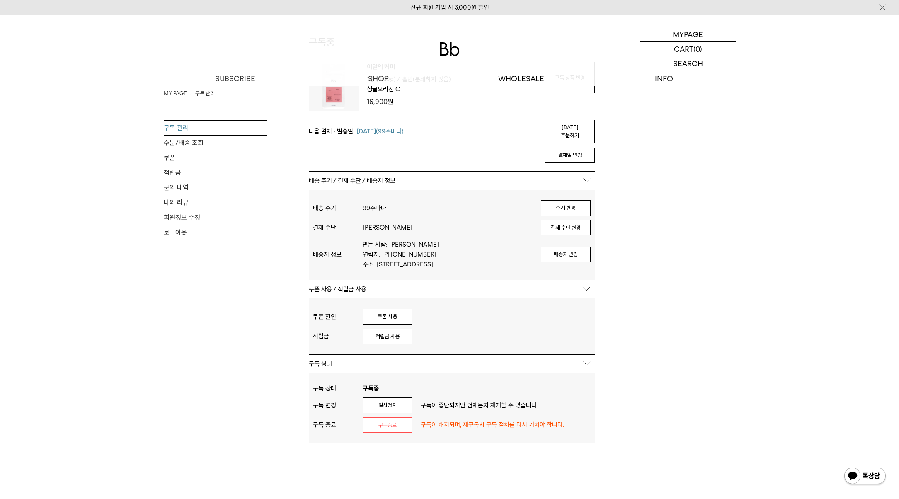
scroll to position [24, 0]
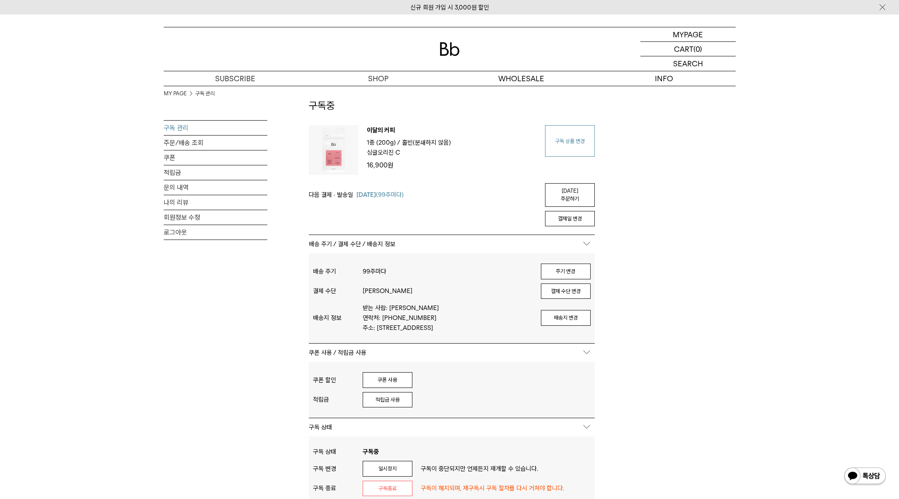
click at [574, 141] on link "구독 상품 변경" at bounding box center [570, 141] width 50 height 32
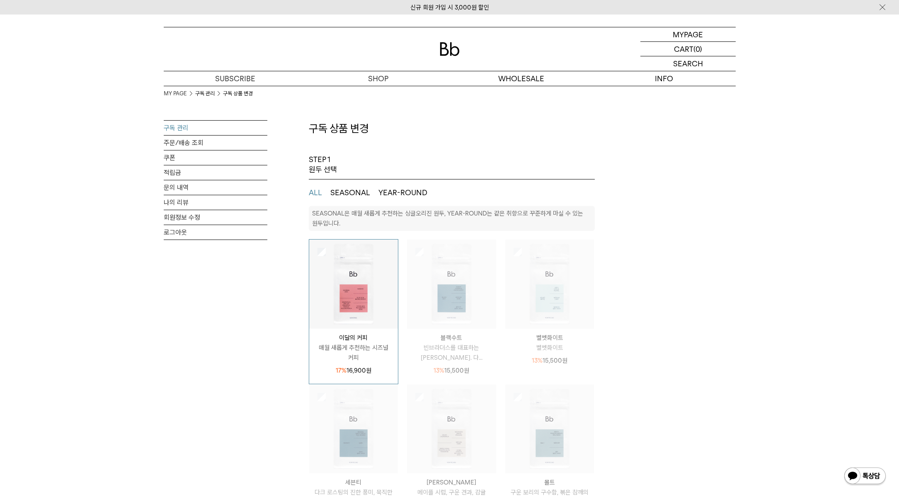
select select "**"
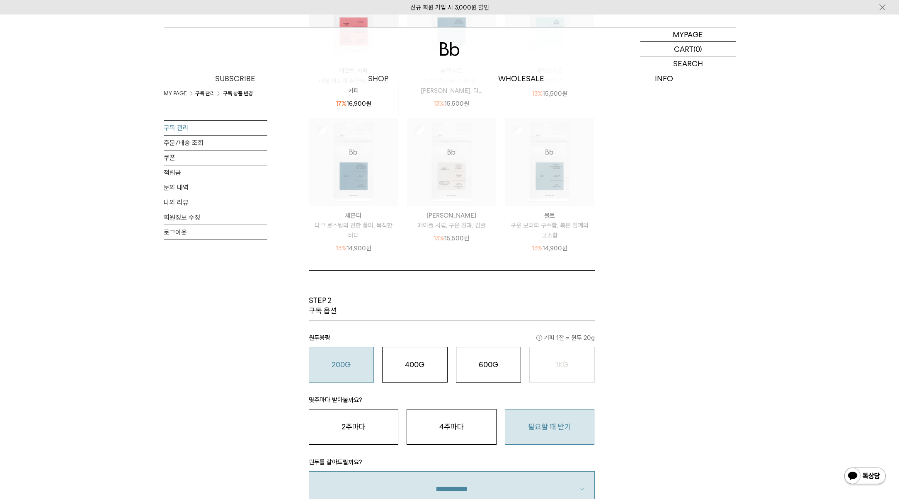
scroll to position [320, 0]
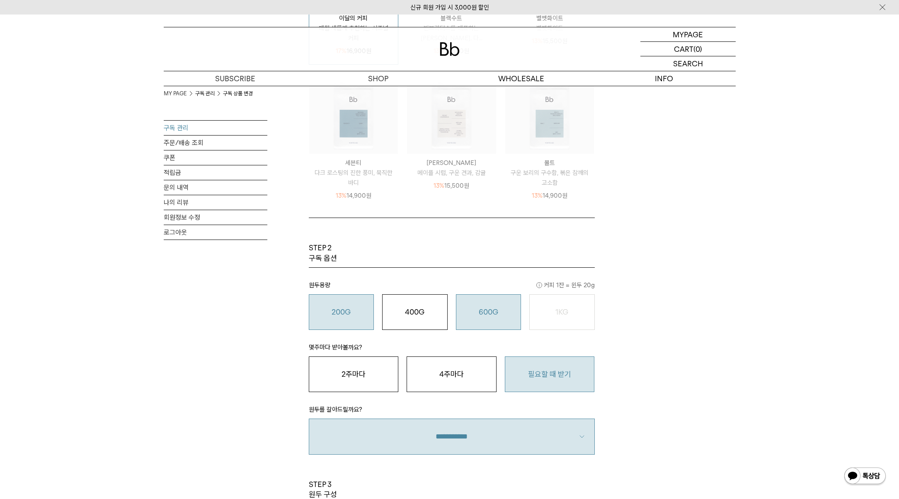
click at [483, 313] on o "600G" at bounding box center [488, 312] width 19 height 9
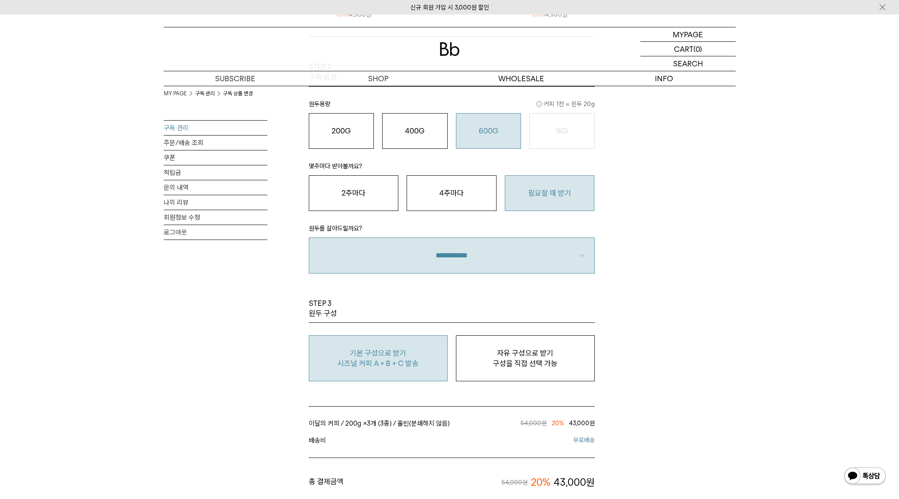
scroll to position [490, 0]
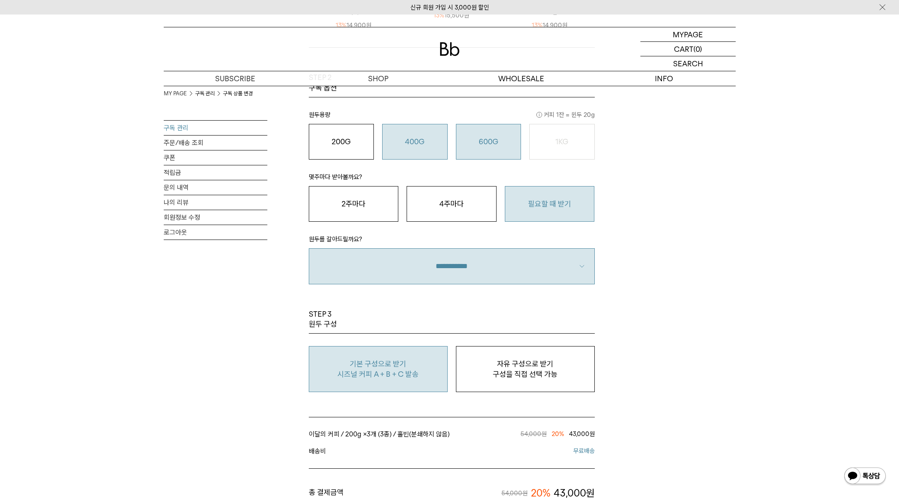
click at [427, 143] on div "400G 31,000 원" at bounding box center [415, 142] width 56 height 10
